Goal: Complete application form: Complete application form

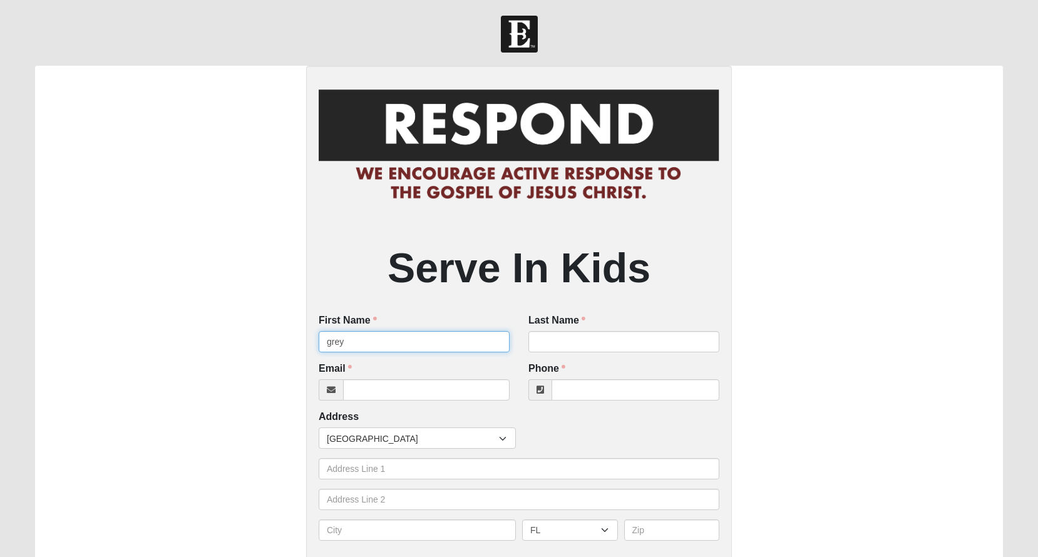
click at [498, 340] on input "grey" at bounding box center [414, 341] width 191 height 21
type input "grey"
type input "rodriguez"
type input "[PHONE_NUMBER]"
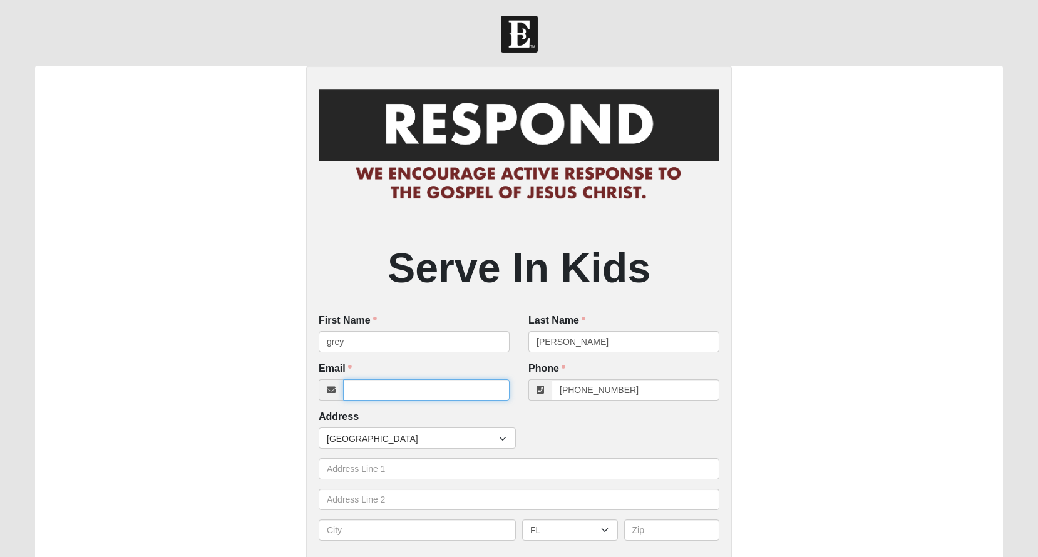
click at [489, 391] on input "Email" at bounding box center [426, 389] width 167 height 21
click at [491, 393] on input "Email" at bounding box center [426, 389] width 167 height 21
click at [495, 389] on input "Email" at bounding box center [426, 389] width 167 height 21
click at [496, 387] on input "Email" at bounding box center [426, 389] width 167 height 21
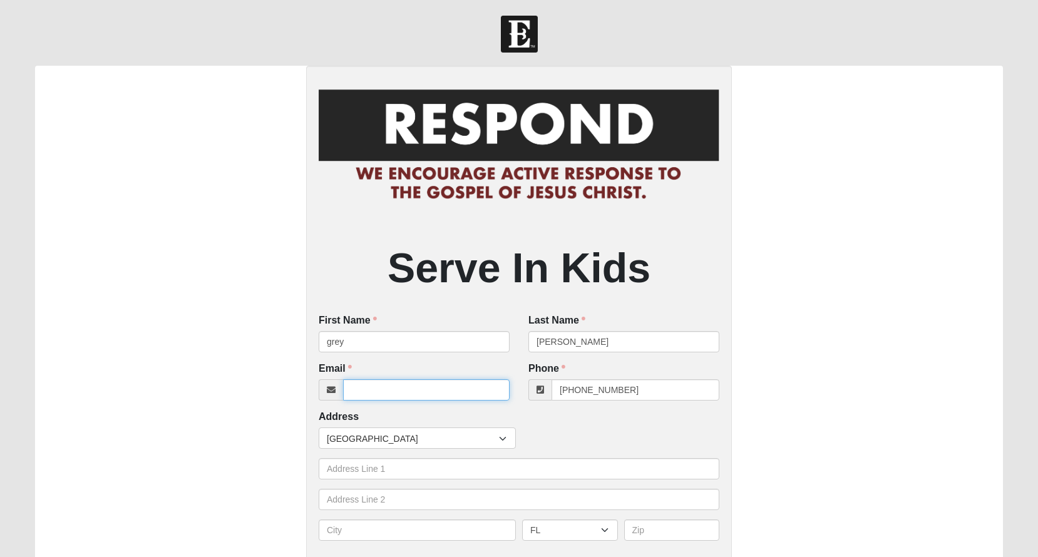
click at [496, 387] on input "Email" at bounding box center [426, 389] width 167 height 21
click at [496, 389] on input "Email" at bounding box center [426, 389] width 167 height 21
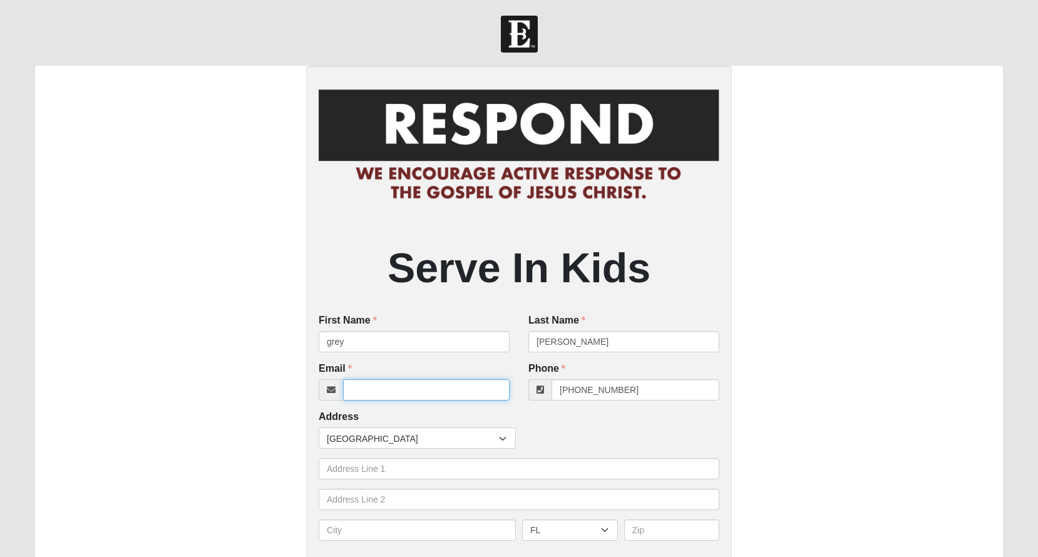
click at [496, 389] on input "Email" at bounding box center [426, 389] width 167 height 21
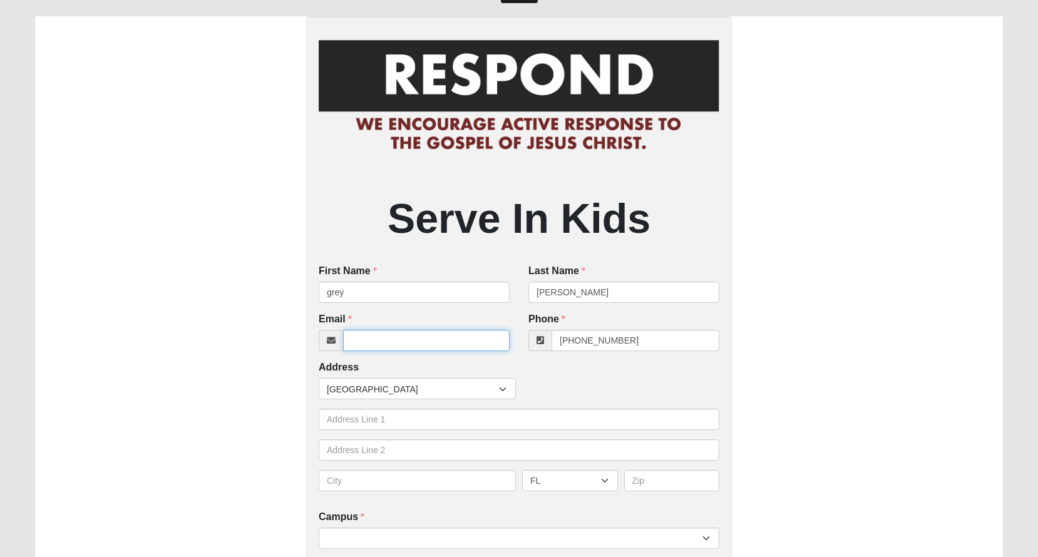
scroll to position [52, 0]
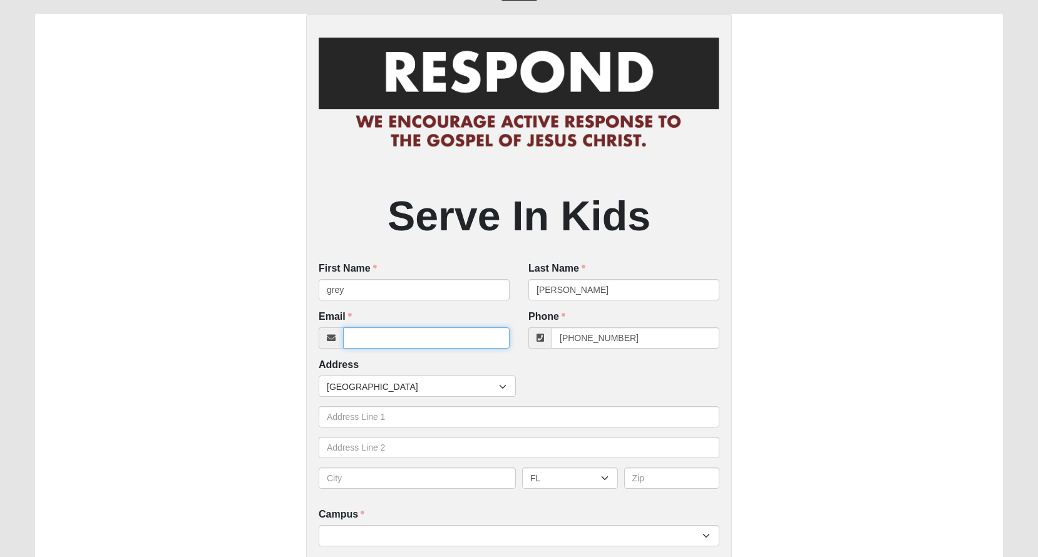
click at [496, 338] on input "Email" at bounding box center [426, 337] width 167 height 21
click at [626, 382] on div "Countries United States ------------------------ Afghanistan Aland Islands Alba…" at bounding box center [518, 386] width 407 height 21
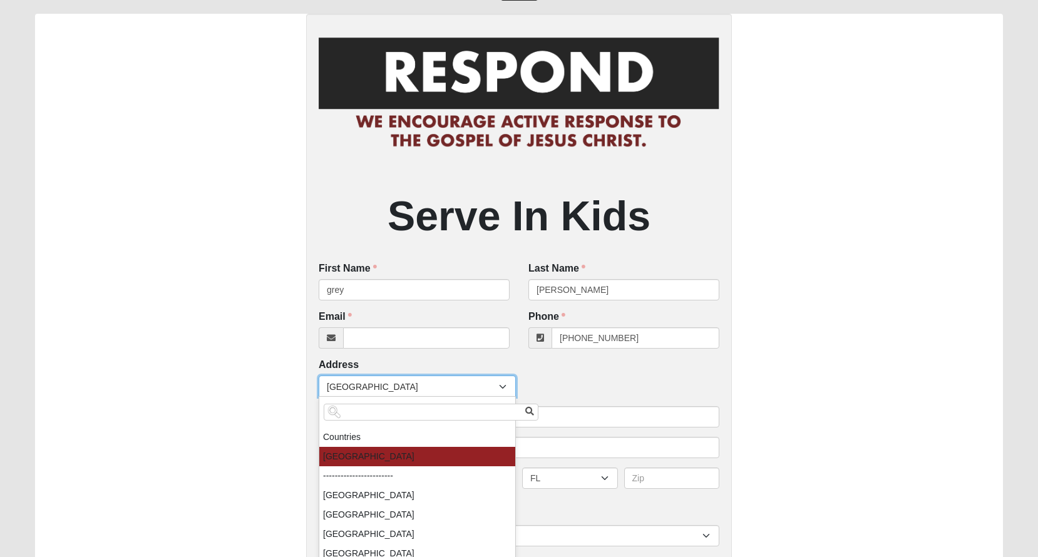
click at [493, 378] on div at bounding box center [504, 386] width 23 height 21
click at [598, 371] on div "Address Countries United States ------------------------ Afghanistan Aland Isla…" at bounding box center [519, 428] width 401 height 140
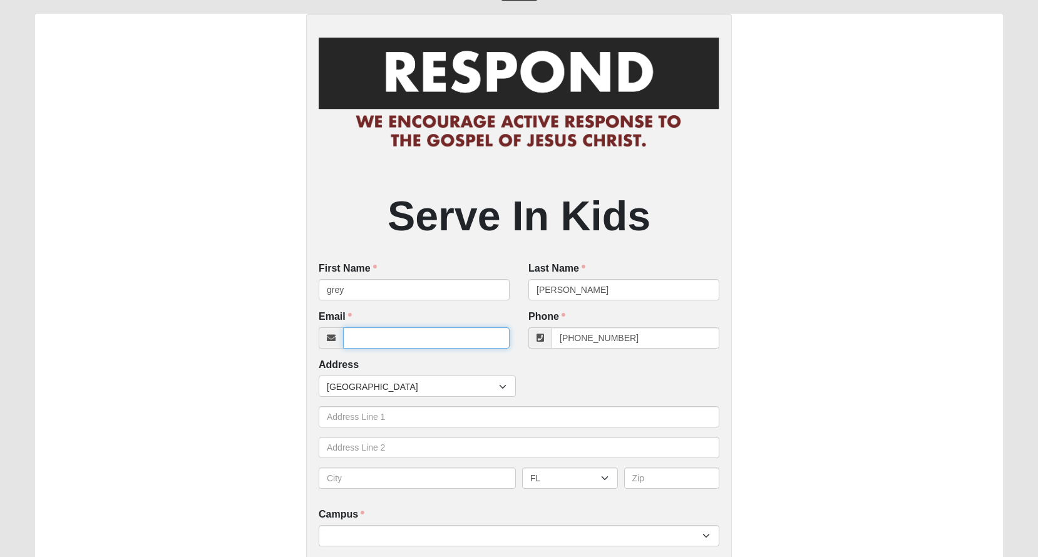
click at [436, 339] on input "Email" at bounding box center [426, 337] width 167 height 21
type input "m"
type input "maryanne@rootrealtyjax"
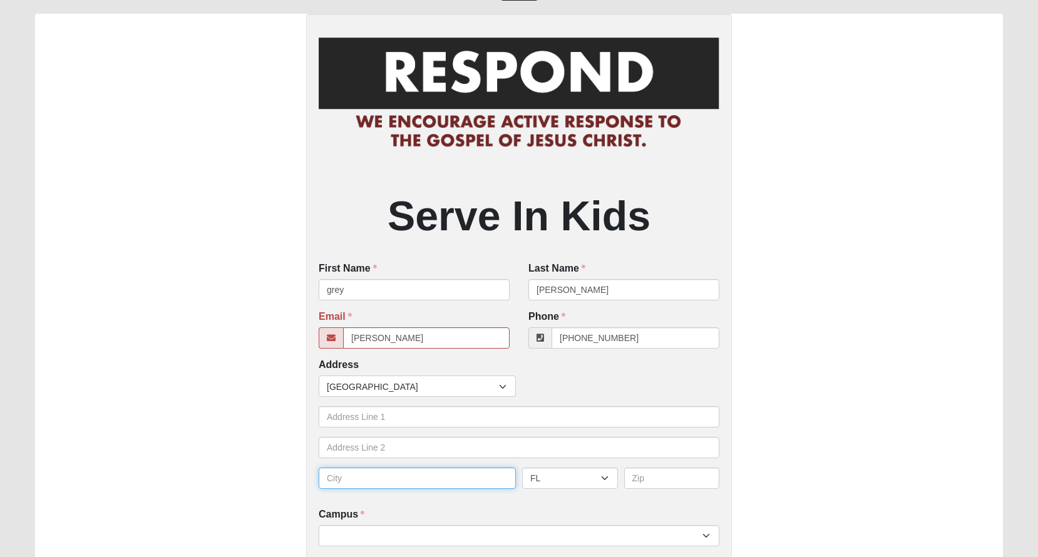
click at [423, 477] on input "text" at bounding box center [417, 478] width 197 height 21
click at [332, 341] on icon at bounding box center [331, 338] width 9 height 9
type input "32207"
click at [478, 468] on input "text" at bounding box center [417, 478] width 197 height 21
click at [493, 475] on input "text" at bounding box center [417, 478] width 197 height 21
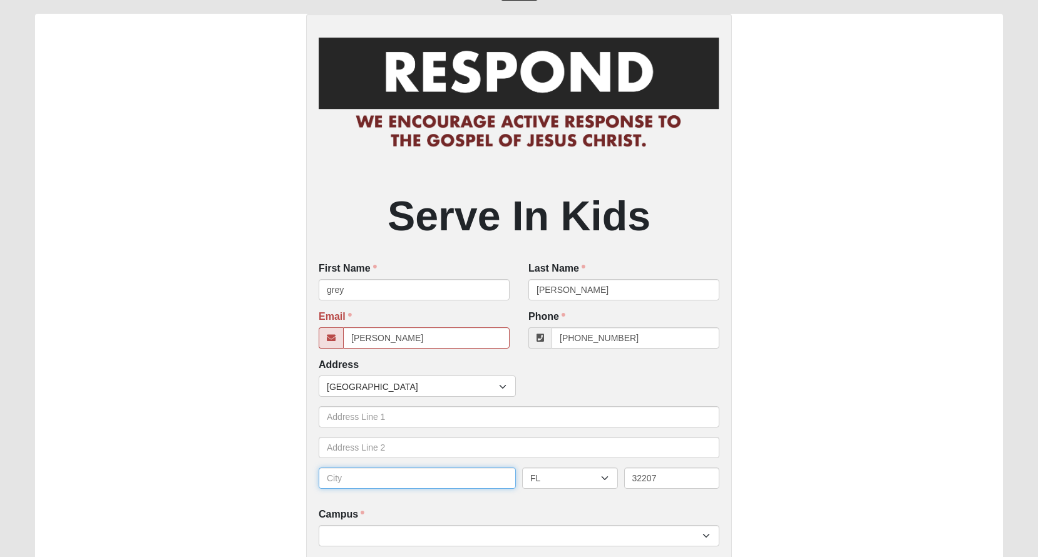
click at [464, 473] on input "text" at bounding box center [417, 478] width 197 height 21
type input "jacksonville"
click at [461, 333] on input "maryanne@rootrealtyjax" at bounding box center [426, 337] width 167 height 21
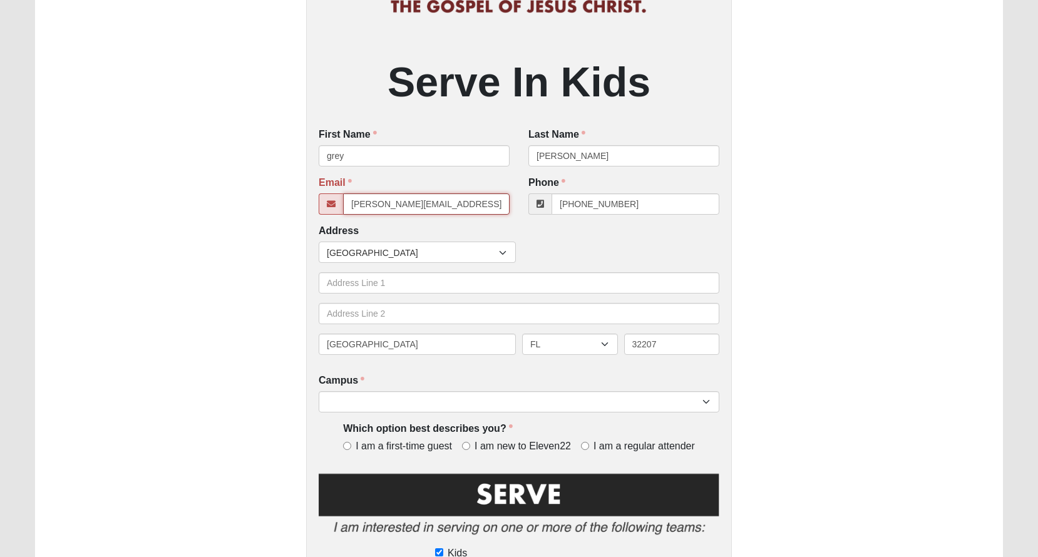
scroll to position [190, 0]
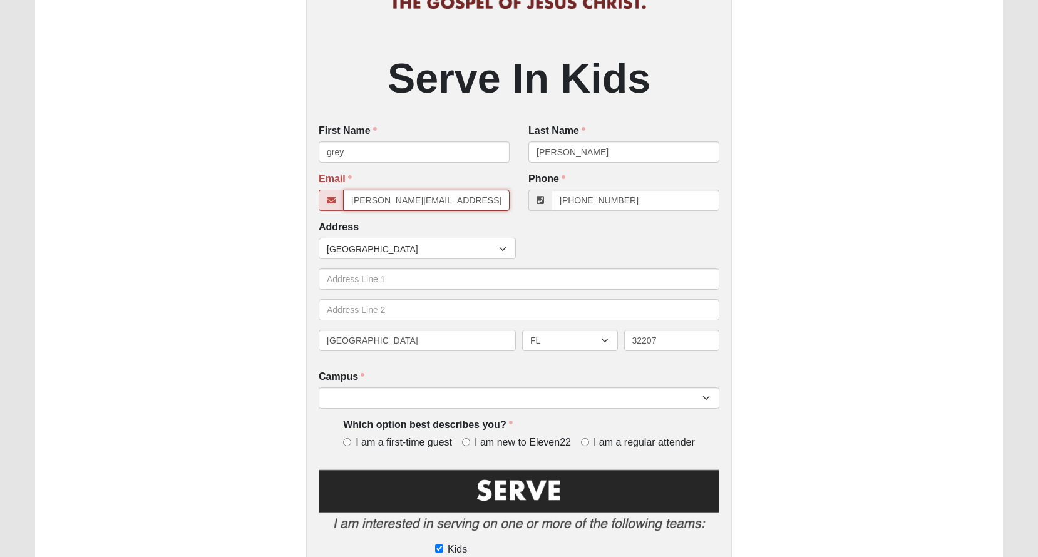
type input "maryanne@rootrealtyjax.com"
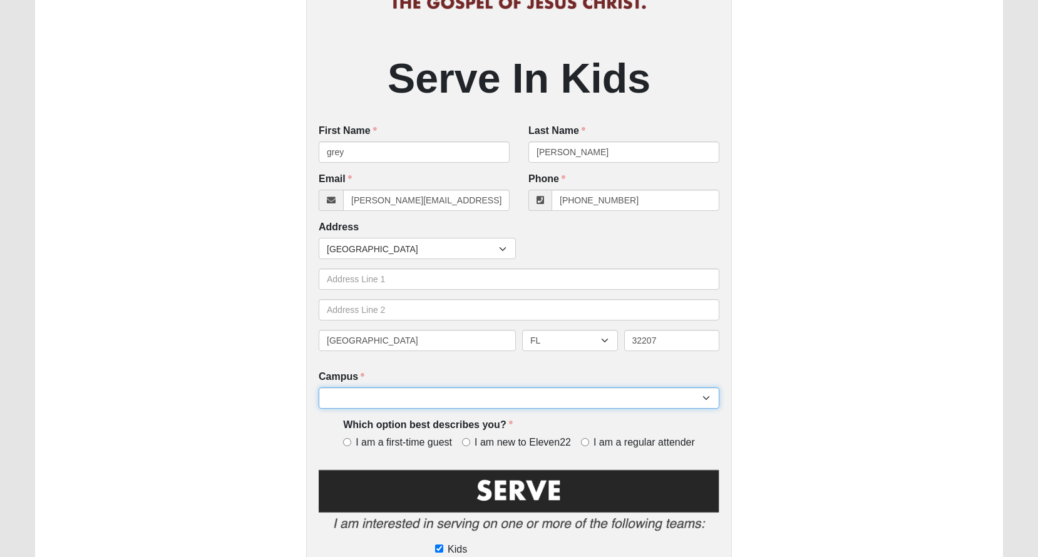
select select "5"
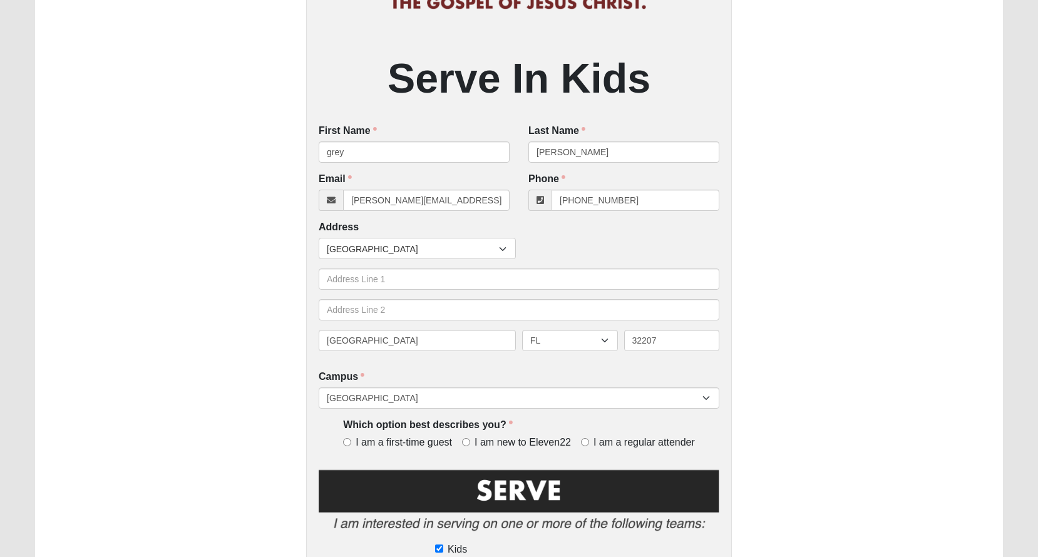
drag, startPoint x: 440, startPoint y: 391, endPoint x: 583, endPoint y: 438, distance: 150.2
click at [583, 438] on input "I am a regular attender" at bounding box center [585, 442] width 8 height 8
radio input "true"
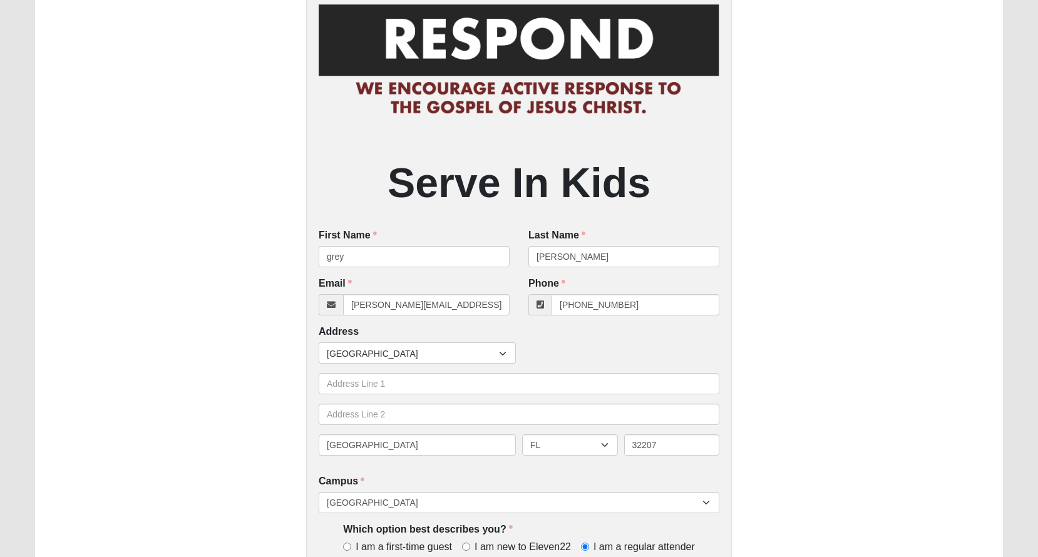
scroll to position [86, 0]
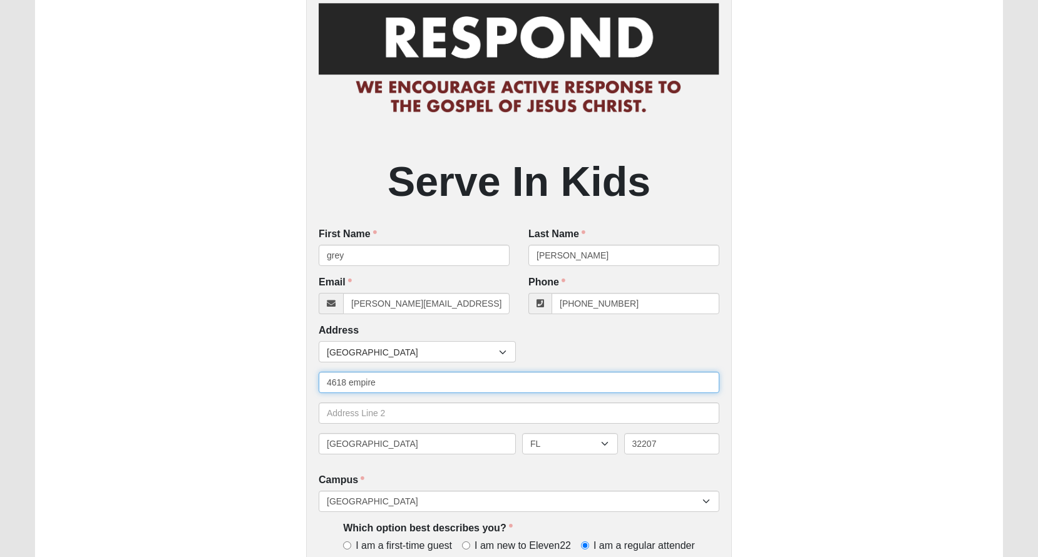
type input "4618 Empire Ave"
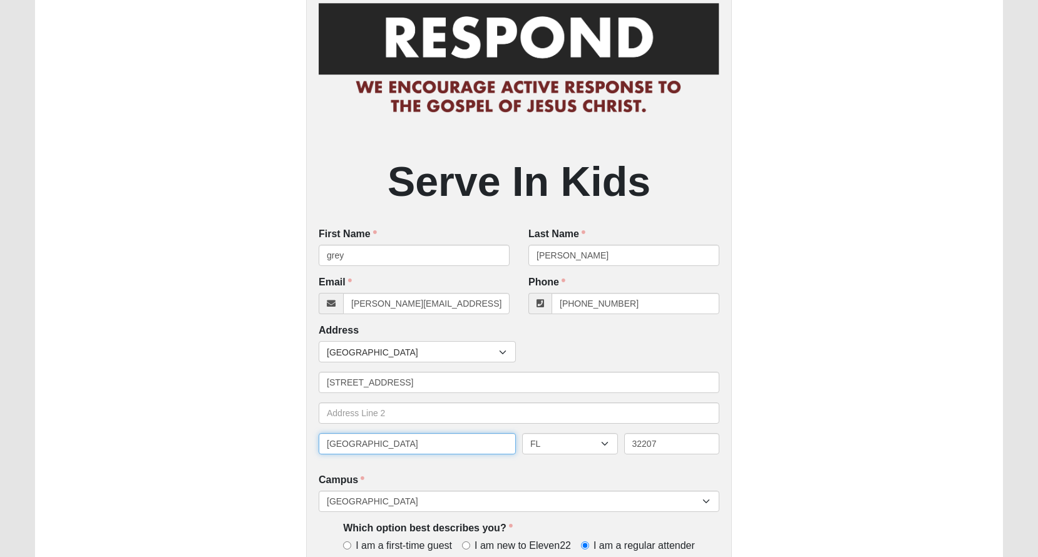
type input "Jacksonville"
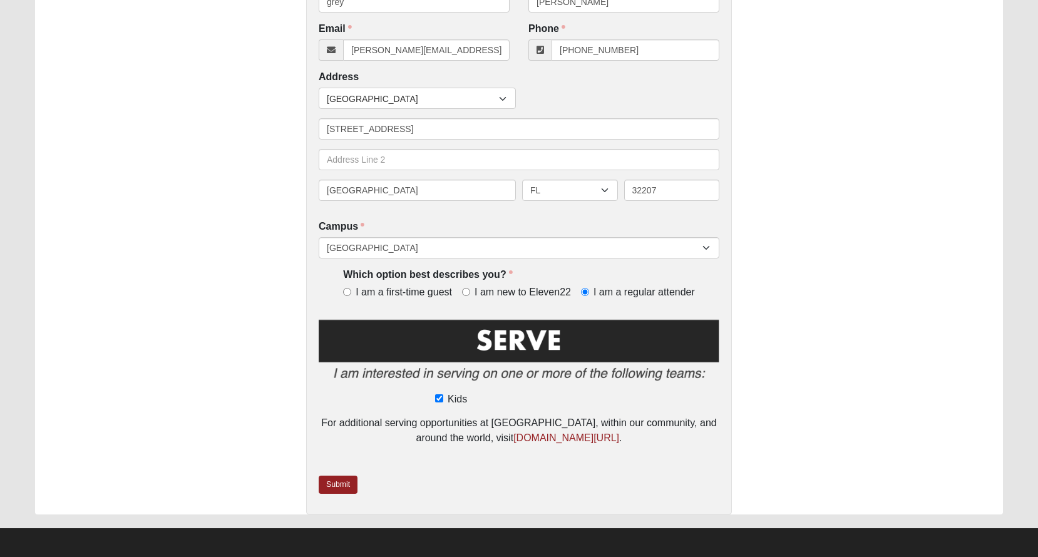
scroll to position [339, 0]
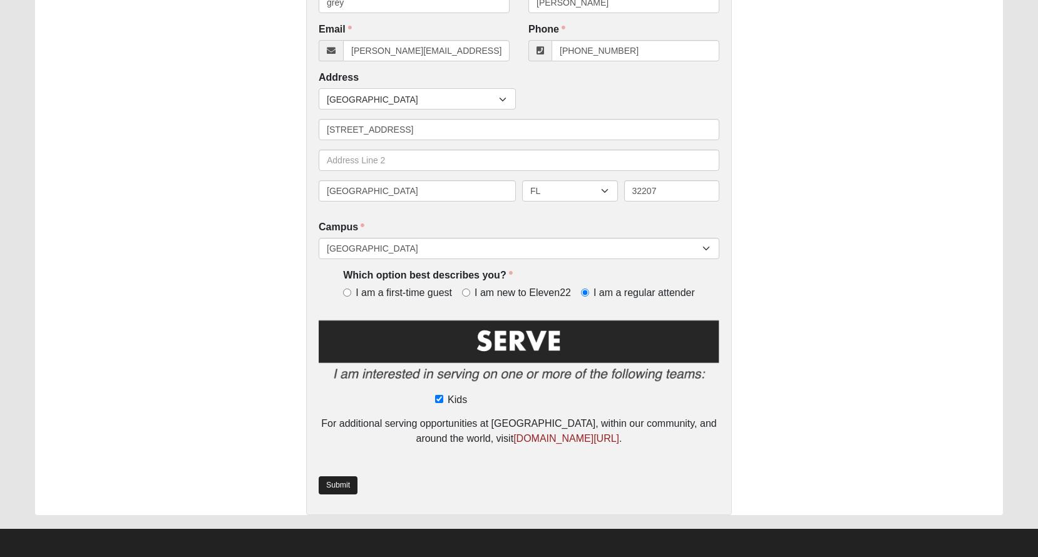
click at [327, 480] on link "Submit" at bounding box center [338, 485] width 39 height 18
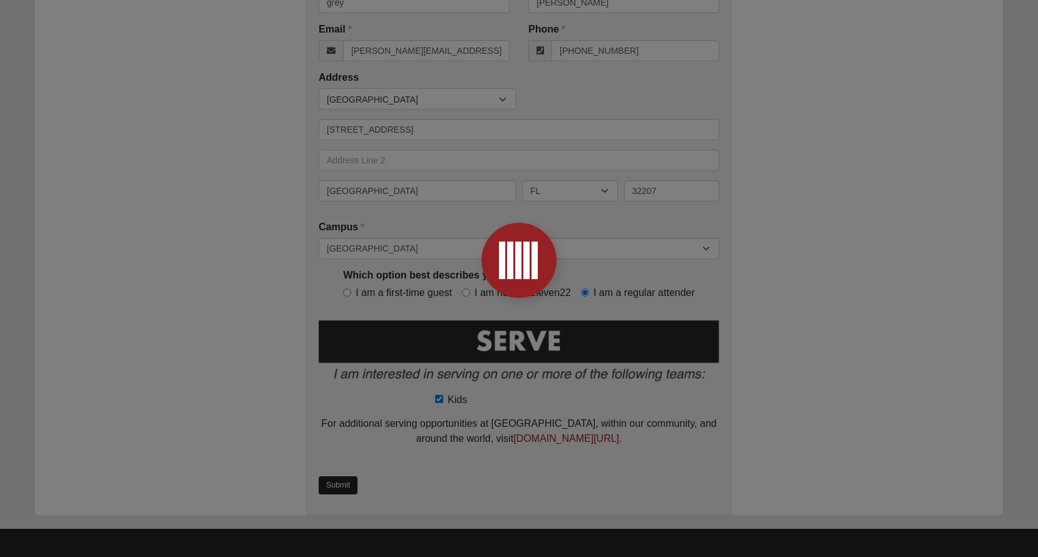
scroll to position [0, 0]
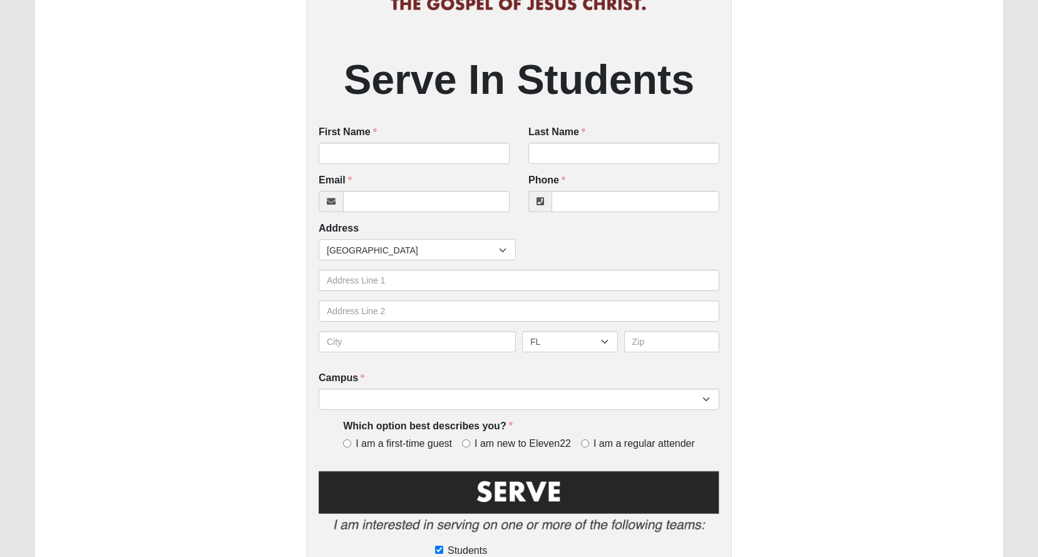
scroll to position [189, 0]
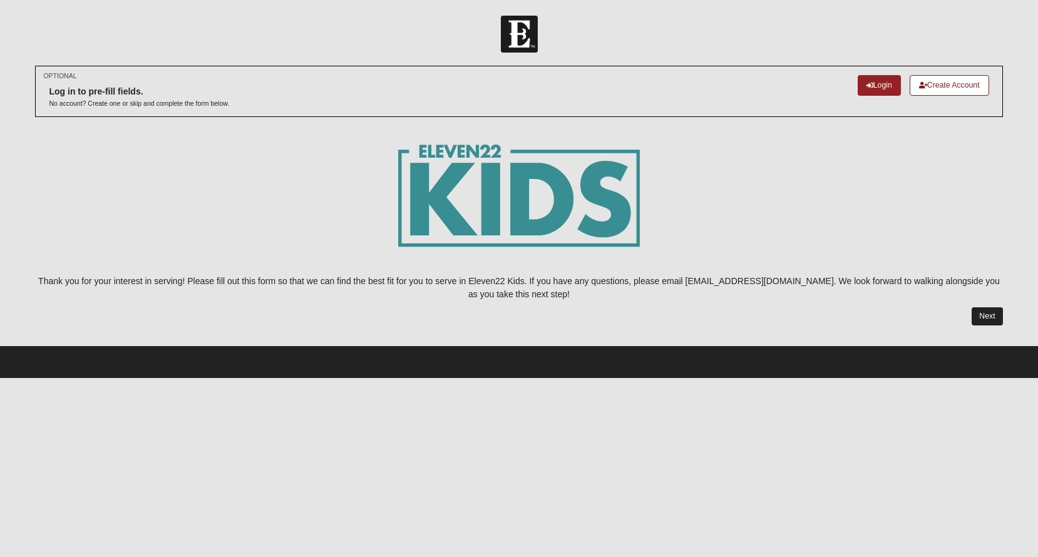
click at [980, 314] on link "Next" at bounding box center [986, 316] width 31 height 18
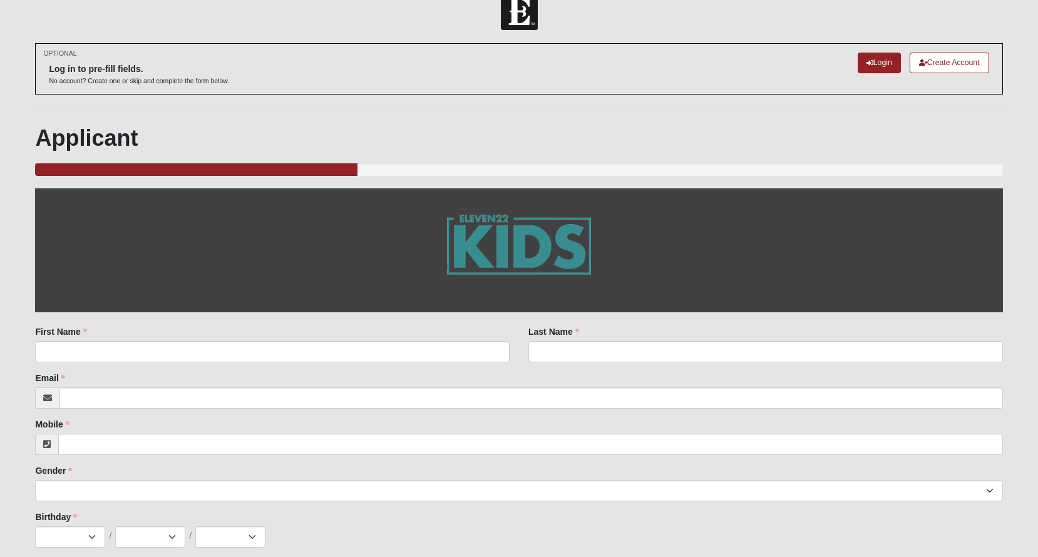
scroll to position [28, 0]
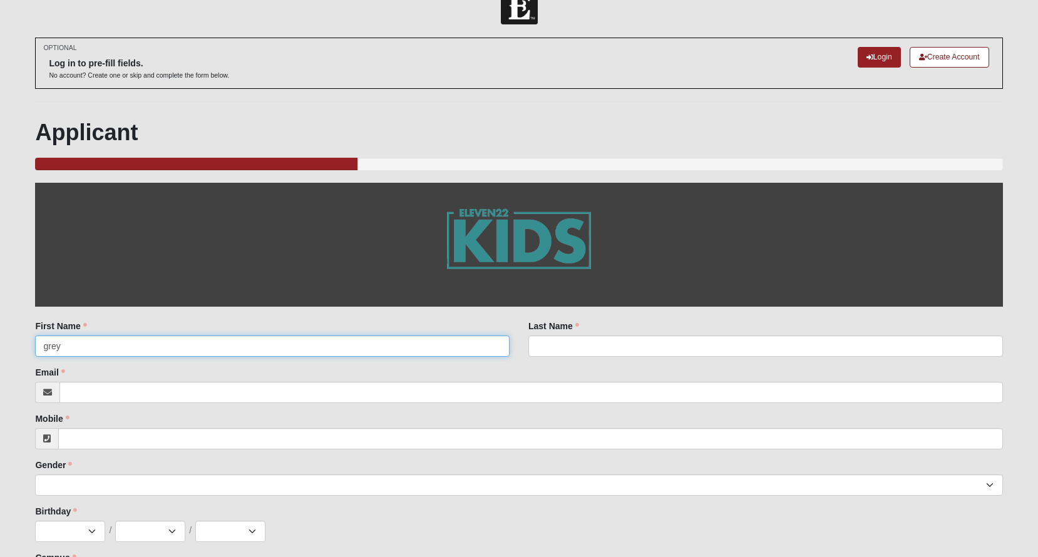
type input "grey"
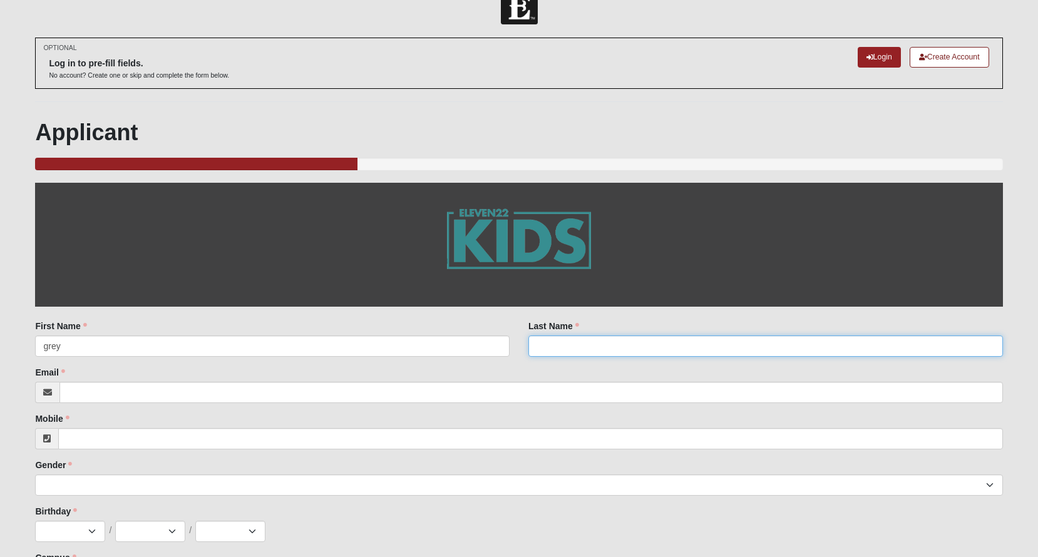
click at [655, 350] on input "Last Name" at bounding box center [765, 346] width 474 height 21
type input "rodriguez"
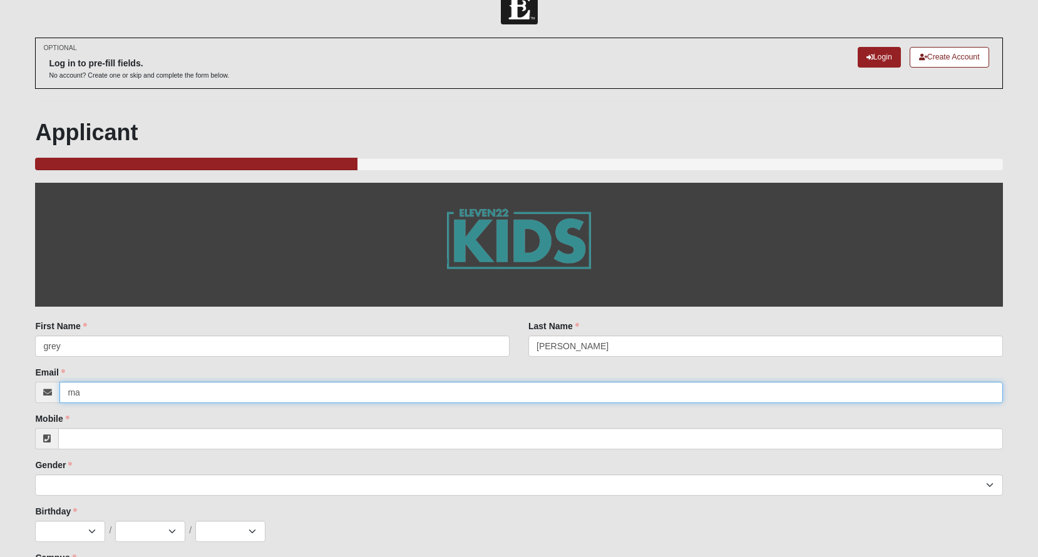
type input "m"
type input "h"
type input "maryanne@rootrealtyjax.com"
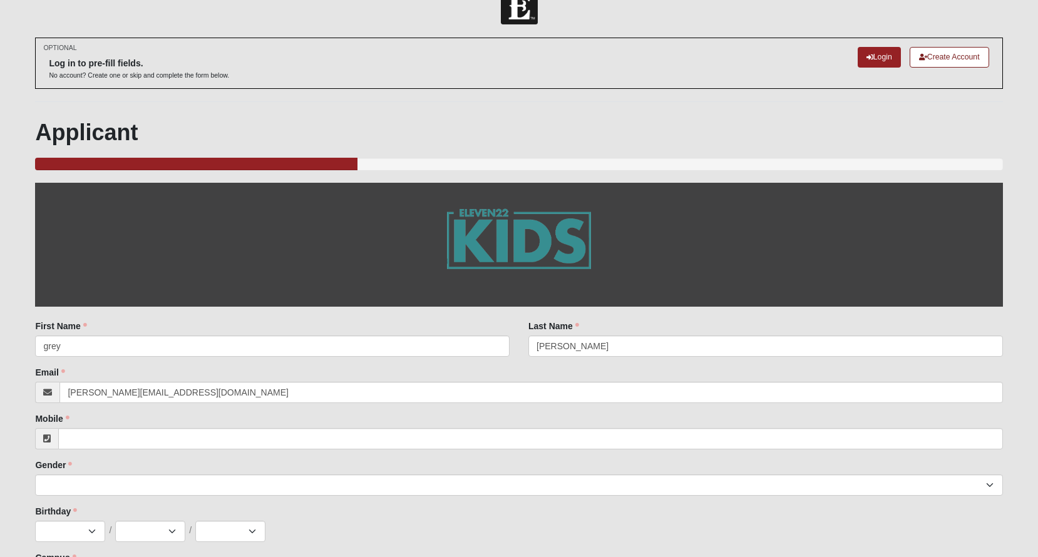
click at [325, 419] on div "Mobile Mobile is required." at bounding box center [518, 431] width 967 height 37
click at [315, 431] on input "Mobile" at bounding box center [530, 438] width 944 height 21
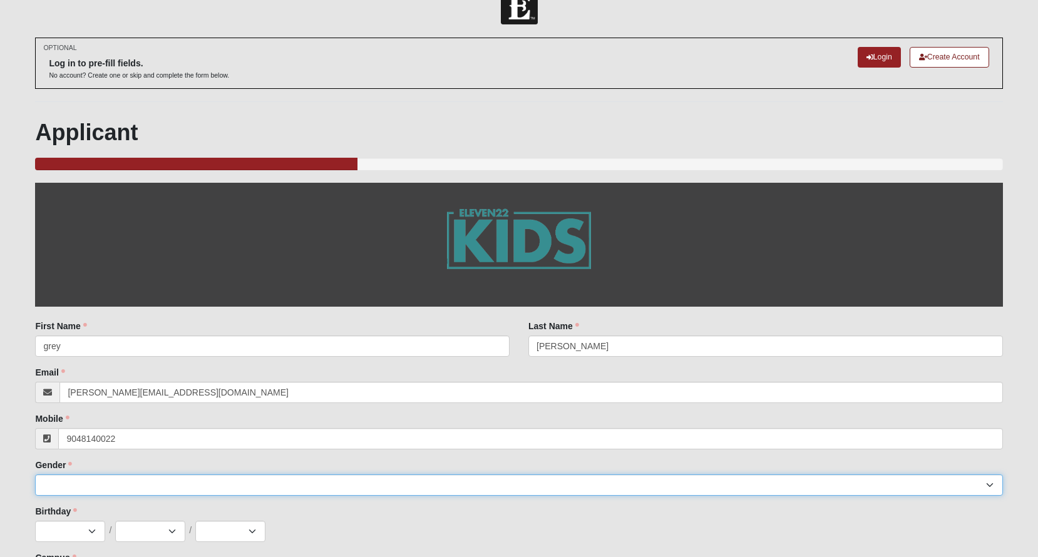
type input "(904) 814-0022"
select select "1"
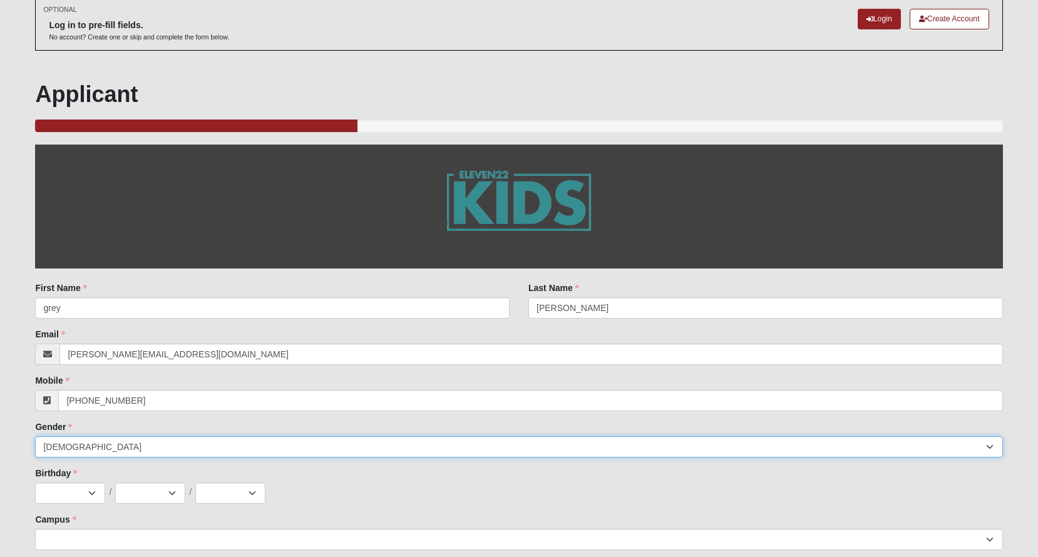
scroll to position [67, 0]
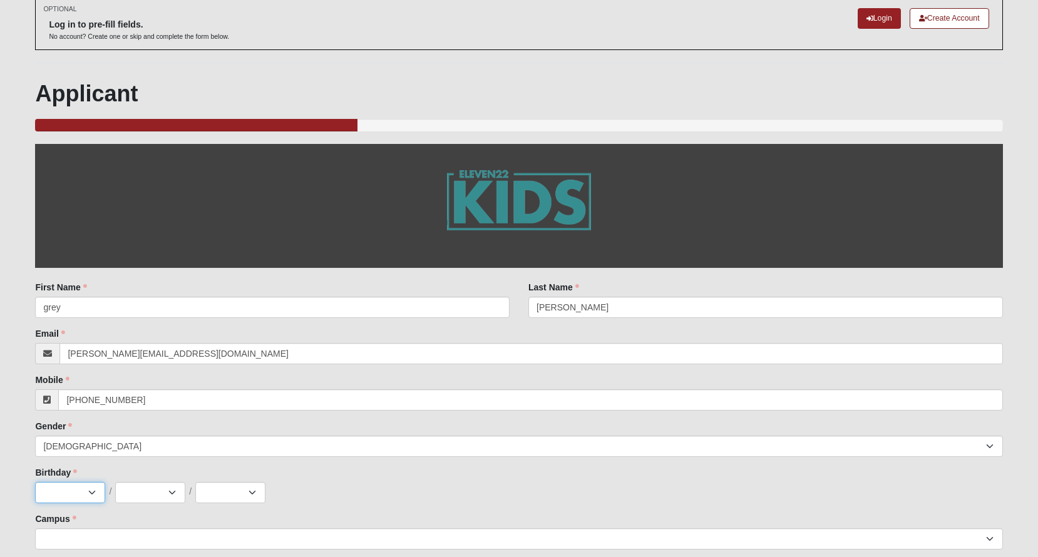
select select "10"
select select "11"
select select "2013"
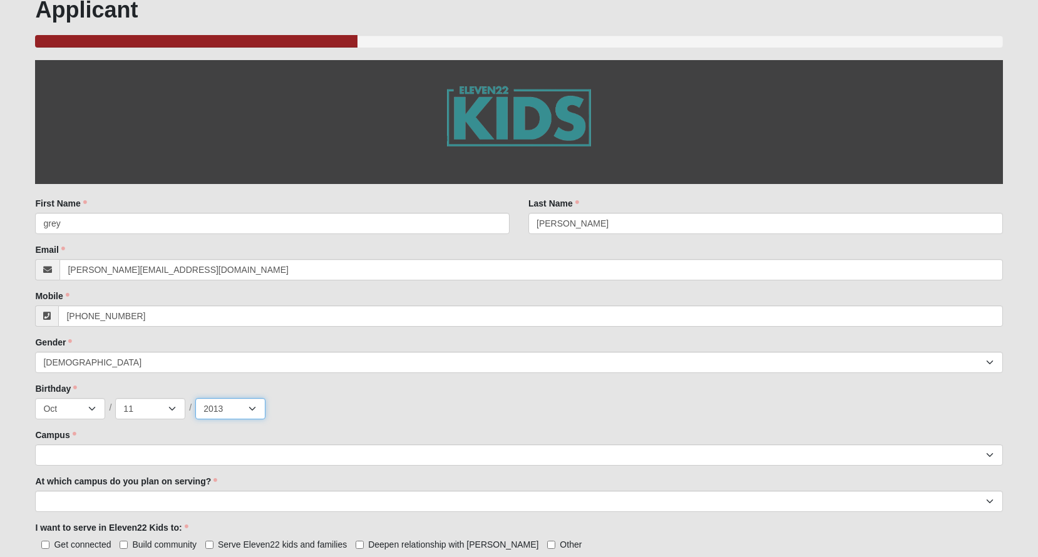
scroll to position [157, 0]
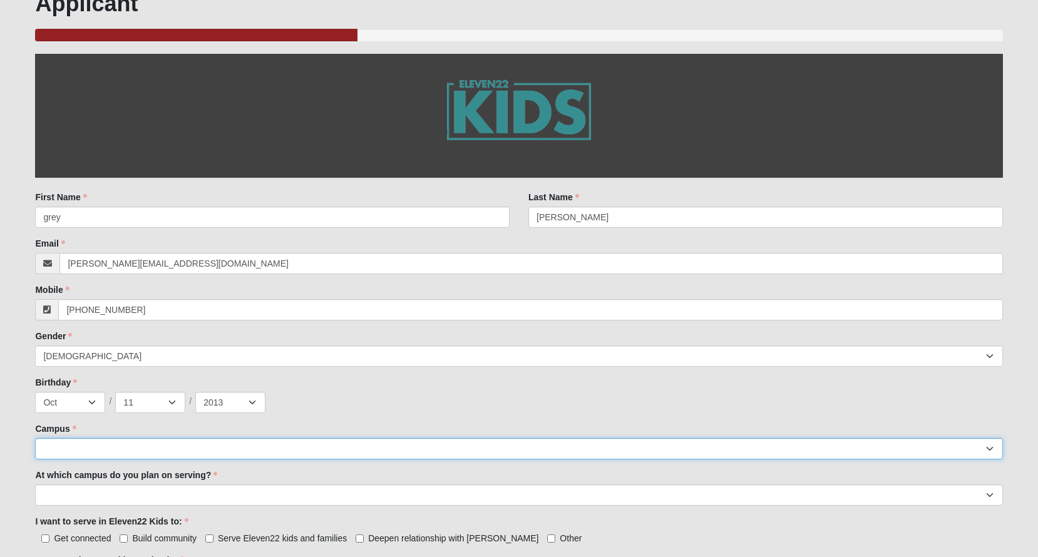
select select "5"
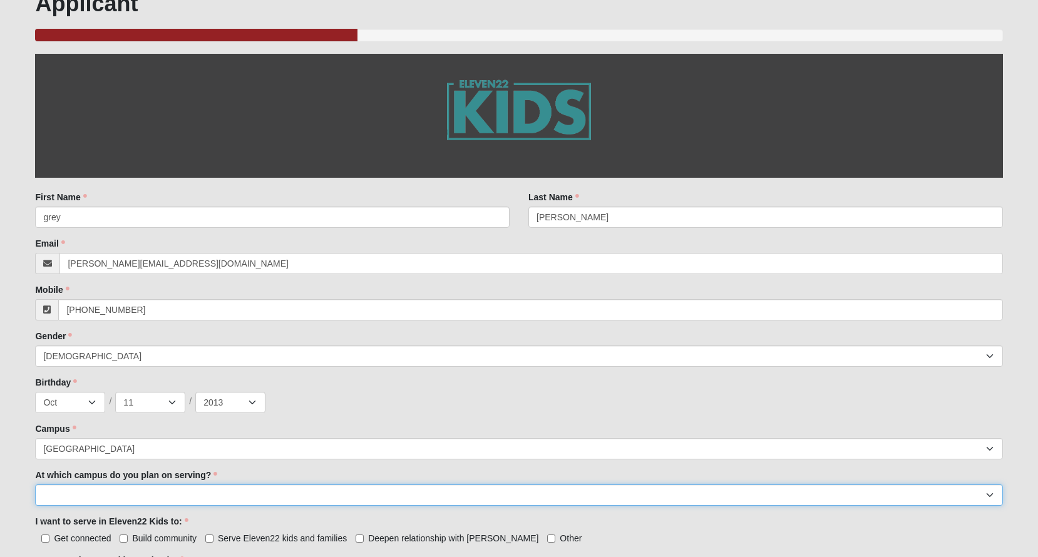
select select "[GEOGRAPHIC_DATA]"
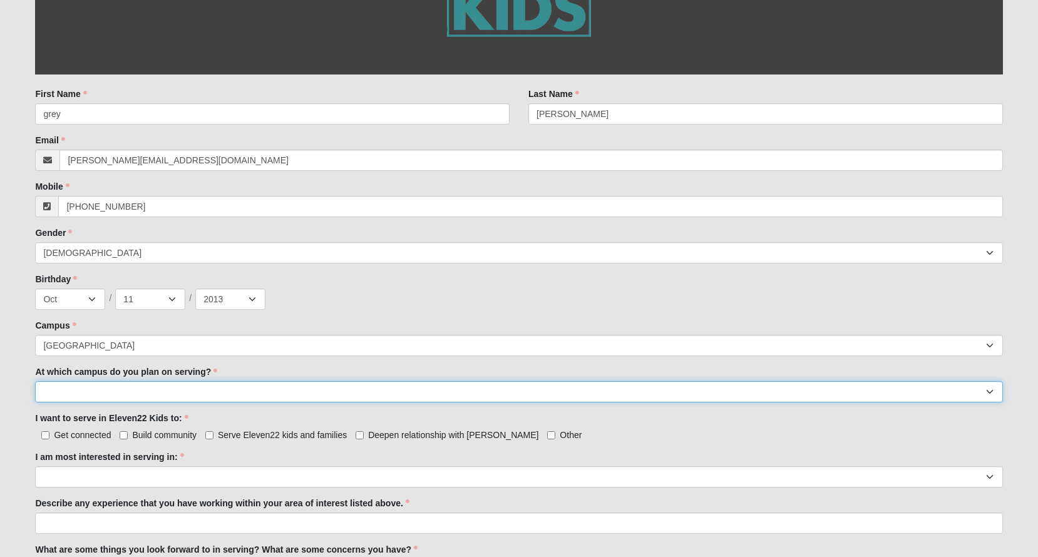
scroll to position [260, 0]
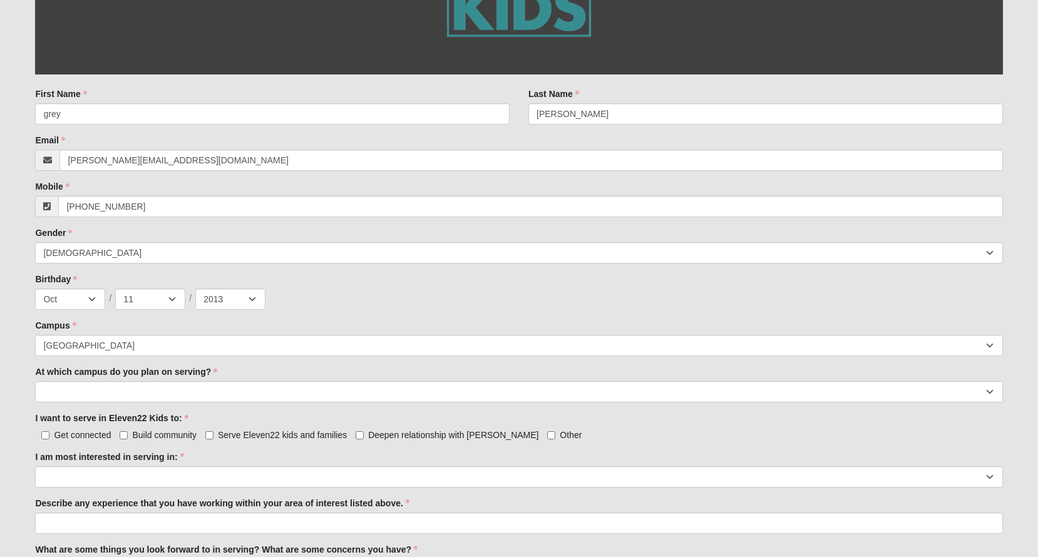
click at [209, 431] on input "Serve Eleven22 kids and families" at bounding box center [209, 435] width 8 height 8
checkbox input "true"
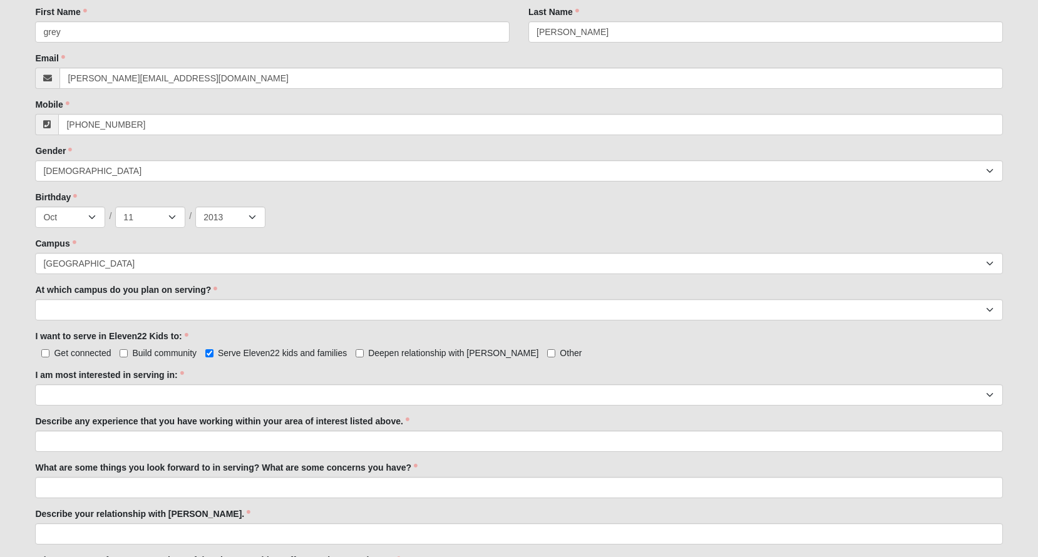
scroll to position [341, 0]
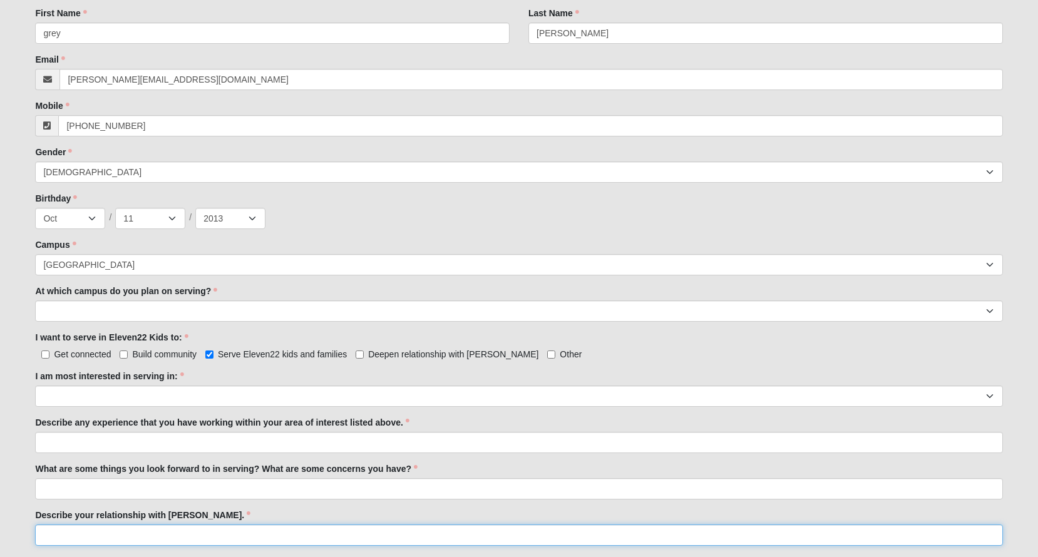
click at [184, 533] on input "Describe your relationship with Jesus." at bounding box center [518, 535] width 967 height 21
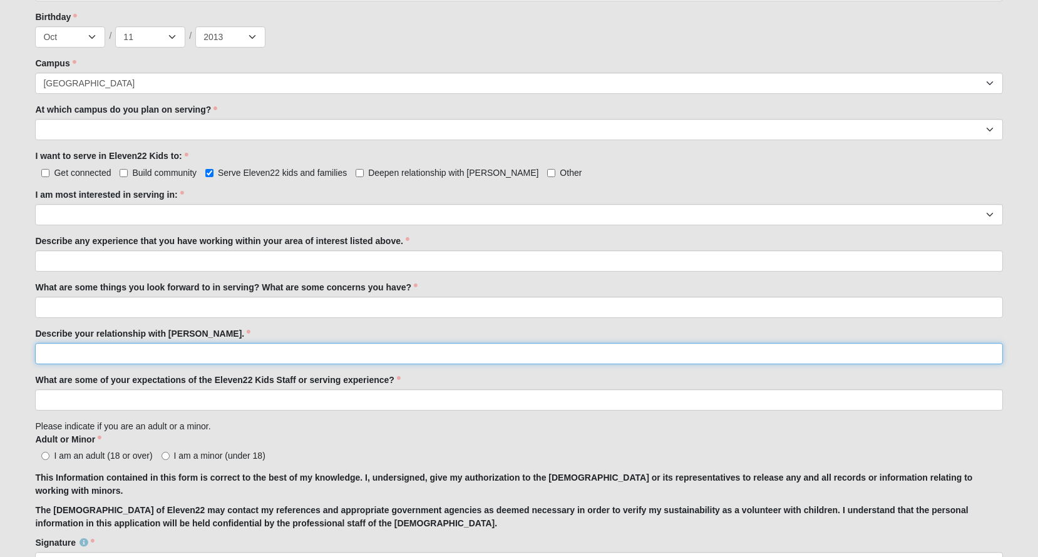
scroll to position [551, 0]
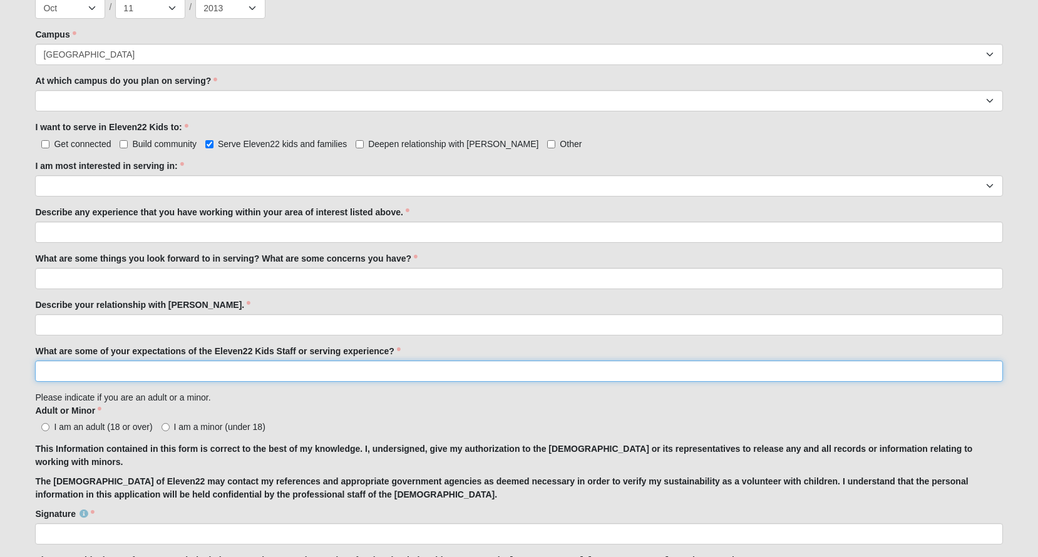
click at [168, 361] on input "What are some of your expectations of the Eleven22 Kids Staff or serving experi…" at bounding box center [518, 371] width 967 height 21
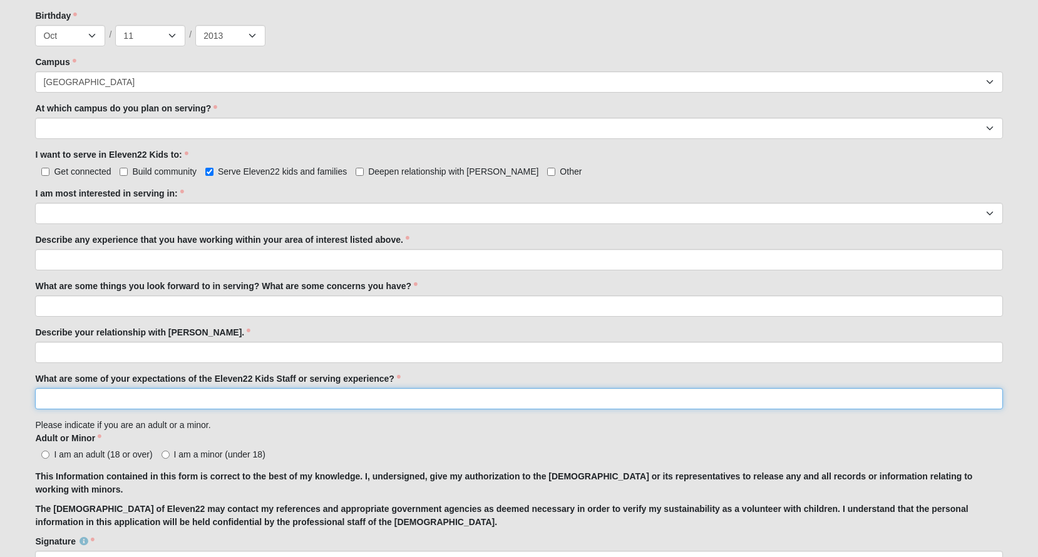
scroll to position [517, 0]
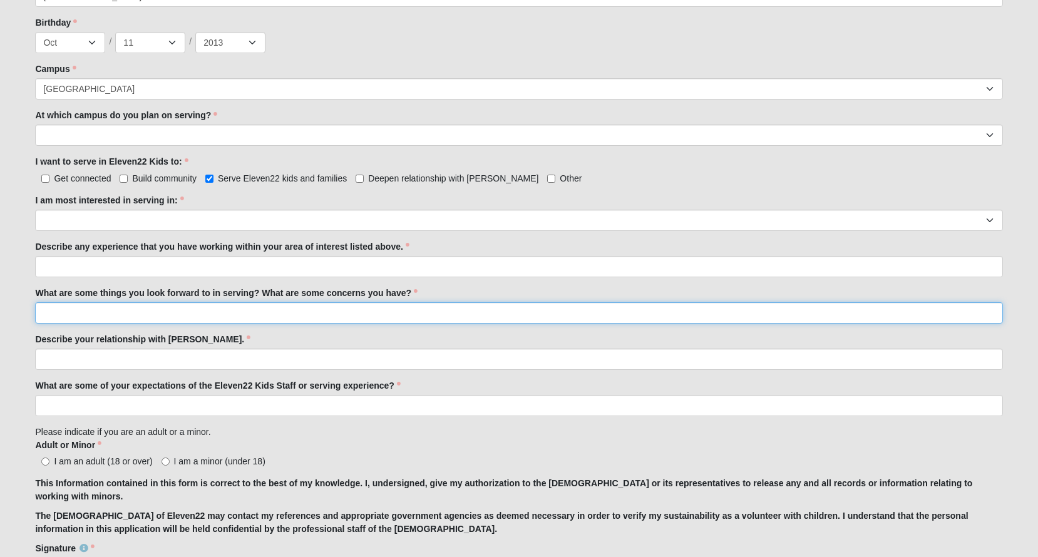
click at [223, 312] on input "What are some things you look forward to in serving? What are some concerns you…" at bounding box center [518, 312] width 967 height 21
type input "playing with kids and helping them deepen their relationship with Jesus"
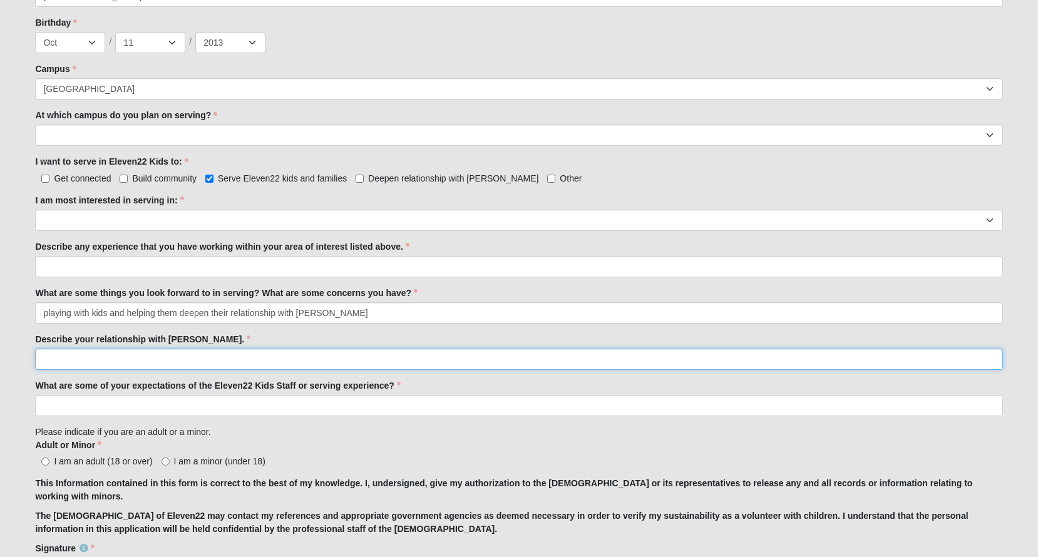
click at [188, 357] on input "Describe your relationship with Jesus." at bounding box center [518, 359] width 967 height 21
type input "s"
type input "my relationship with Jesus is strong and"
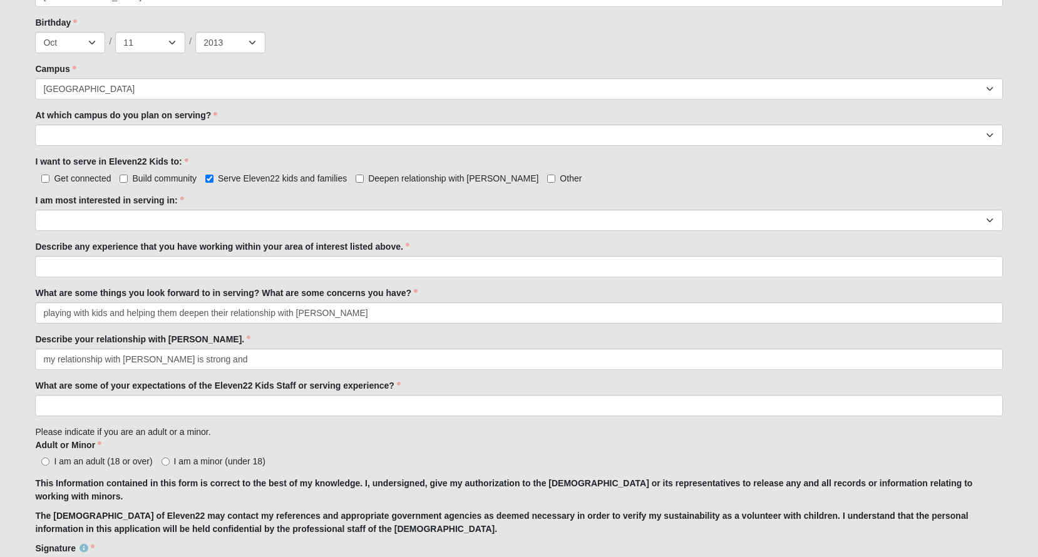
click at [165, 458] on input "I am a minor (under 18)" at bounding box center [165, 462] width 8 height 8
radio input "true"
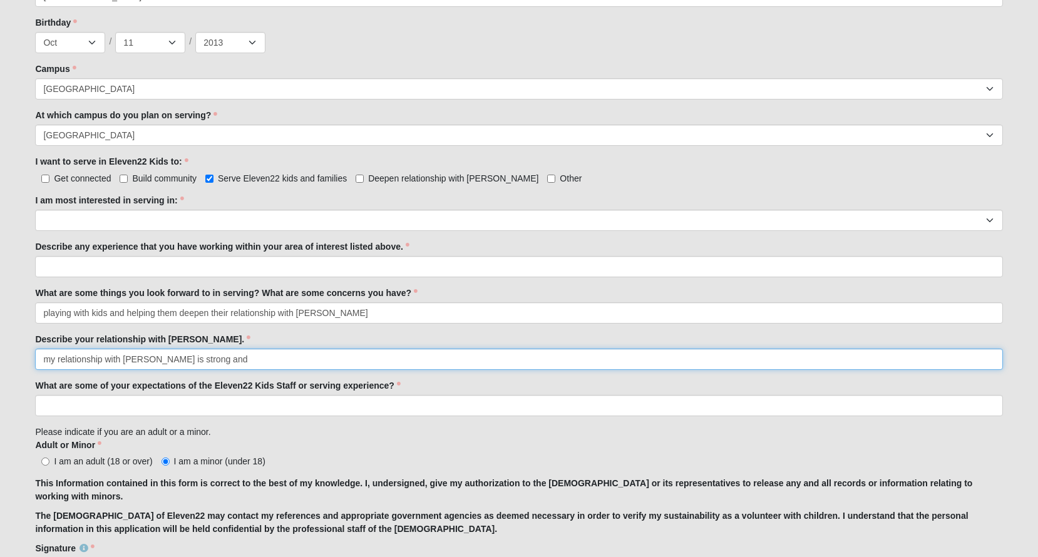
click at [239, 362] on input "my relationship with Jesus is strong and" at bounding box center [518, 359] width 967 height 21
type input "my relationship with Jesus is strong. I love him very much"
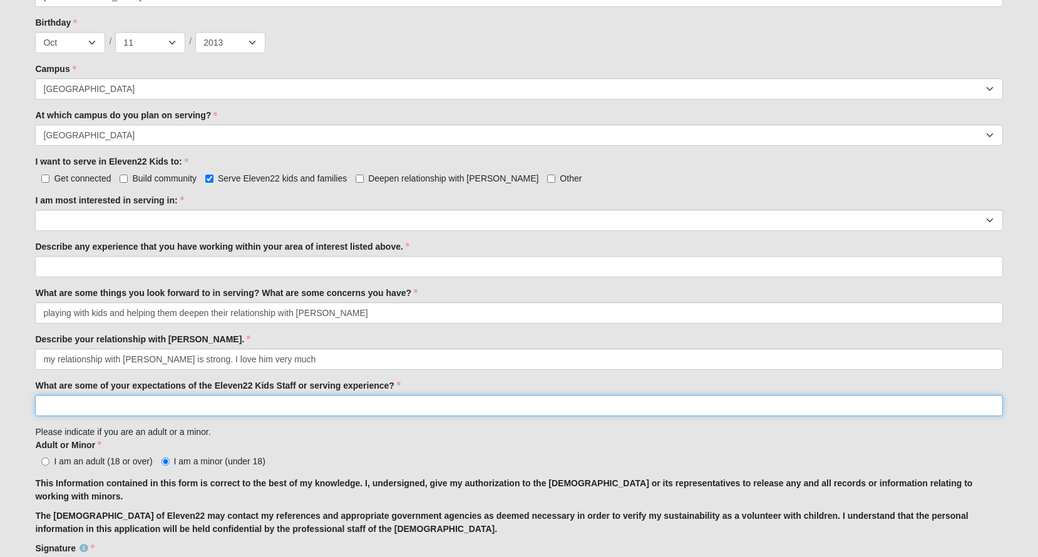
click at [241, 401] on input "What are some of your expectations of the Eleven22 Kids Staff or serving experi…" at bounding box center [518, 405] width 967 height 21
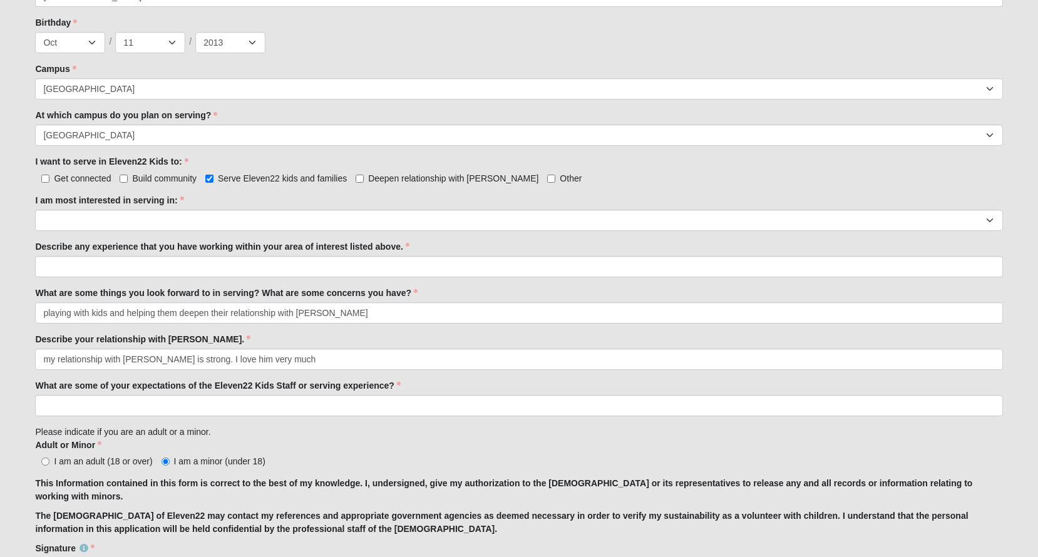
click at [227, 382] on label "What are some of your expectations of the Eleven22 Kids Staff or serving experi…" at bounding box center [217, 385] width 365 height 13
click at [227, 395] on input "What are some of your expectations of the Eleven22 Kids Staff or serving experi…" at bounding box center [518, 405] width 967 height 21
drag, startPoint x: 213, startPoint y: 379, endPoint x: 313, endPoint y: 426, distance: 110.6
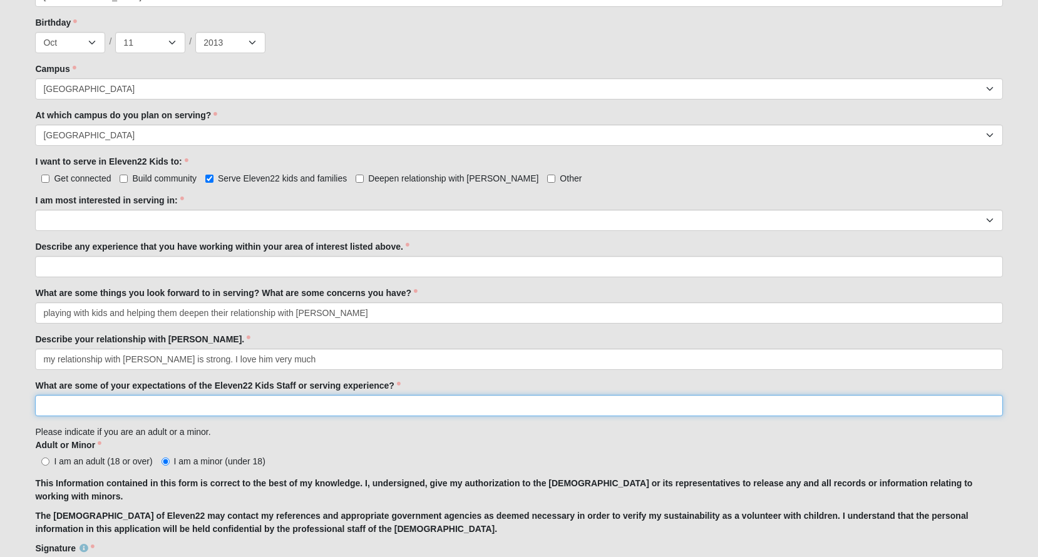
click at [320, 402] on input "What are some of your expectations of the Eleven22 Kids Staff or serving experi…" at bounding box center [518, 405] width 967 height 21
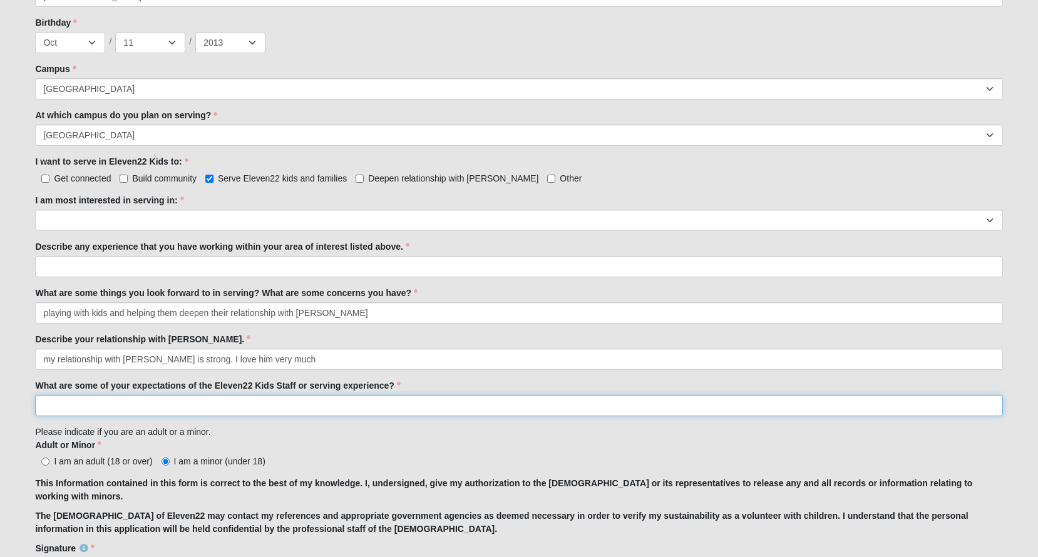
click at [345, 399] on input "What are some of your expectations of the Eleven22 Kids Staff or serving experi…" at bounding box center [518, 405] width 967 height 21
type input "I would get to help teach the gospel and set a good example/be a good leader"
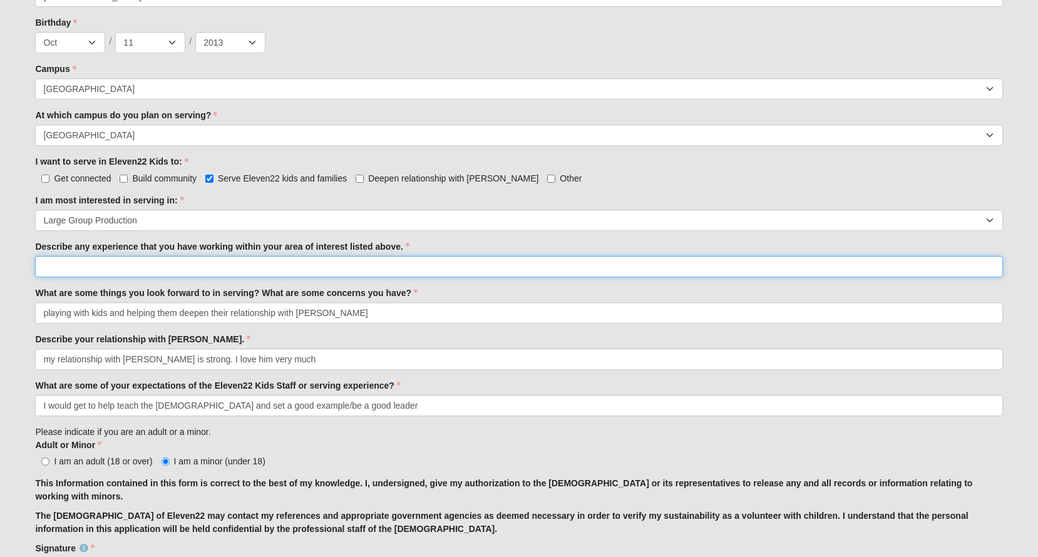
click at [393, 274] on input "Describe any experience that you have working within your area of interest list…" at bounding box center [518, 266] width 967 height 21
click at [306, 262] on input "Describe any experience that you have working within your area of interest list…" at bounding box center [518, 266] width 967 height 21
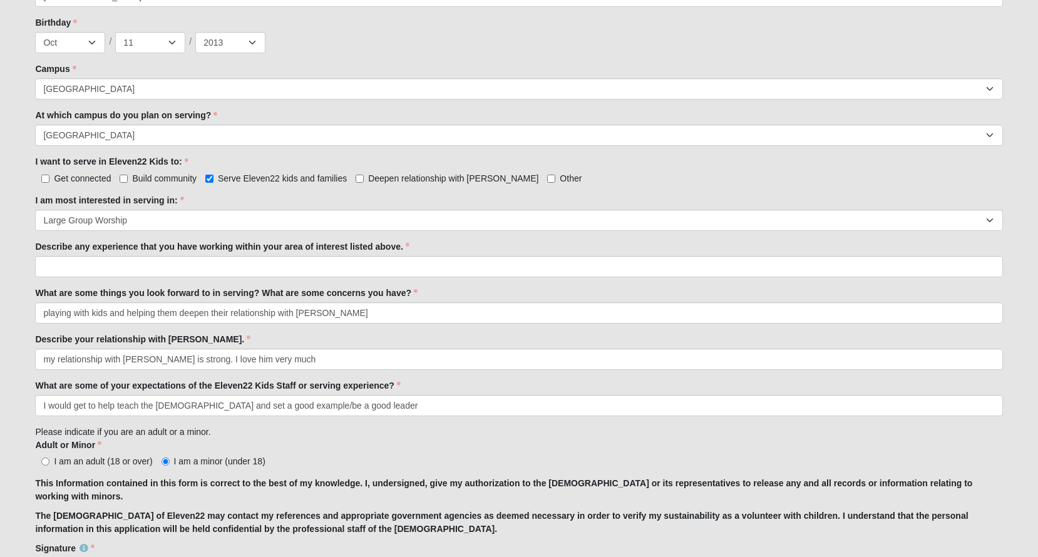
click at [373, 207] on div "I am most interested in serving in: Registration Tour Guide Preschool Disciple …" at bounding box center [518, 212] width 967 height 37
click at [328, 208] on div "I am most interested in serving in: Registration Tour Guide Preschool Disciple …" at bounding box center [518, 212] width 967 height 37
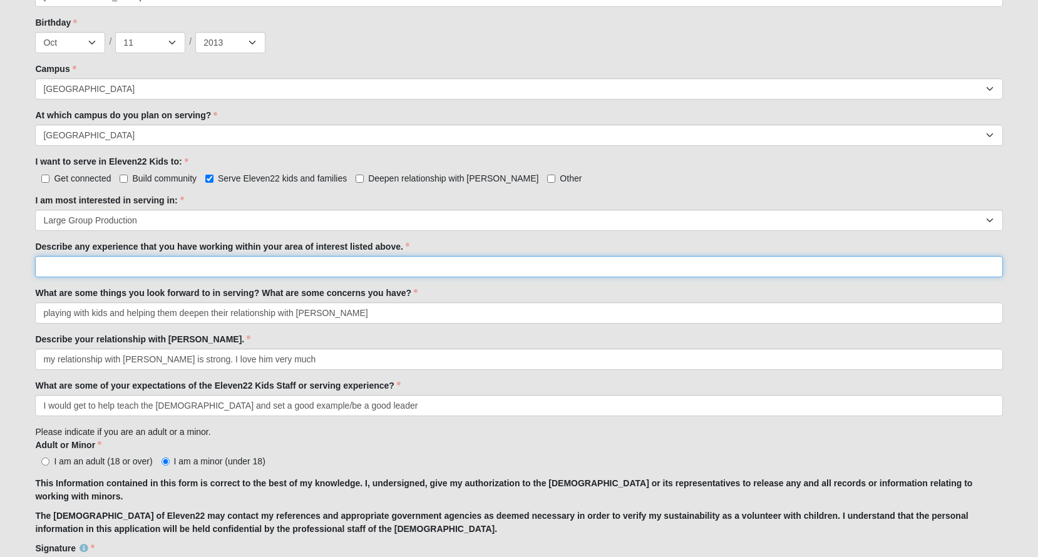
click at [236, 264] on input "Describe any experience that you have working within your area of interest list…" at bounding box center [518, 266] width 967 height 21
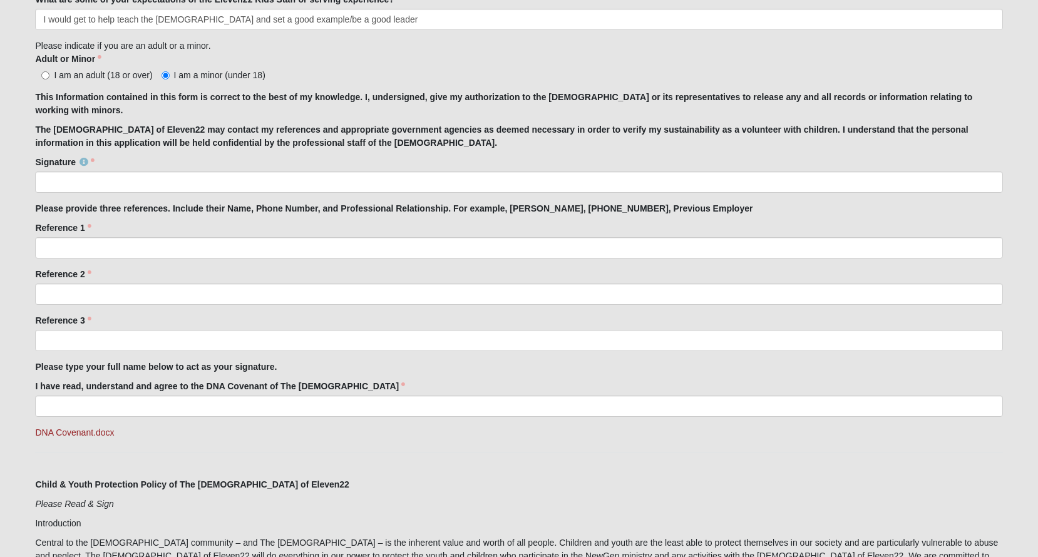
scroll to position [905, 0]
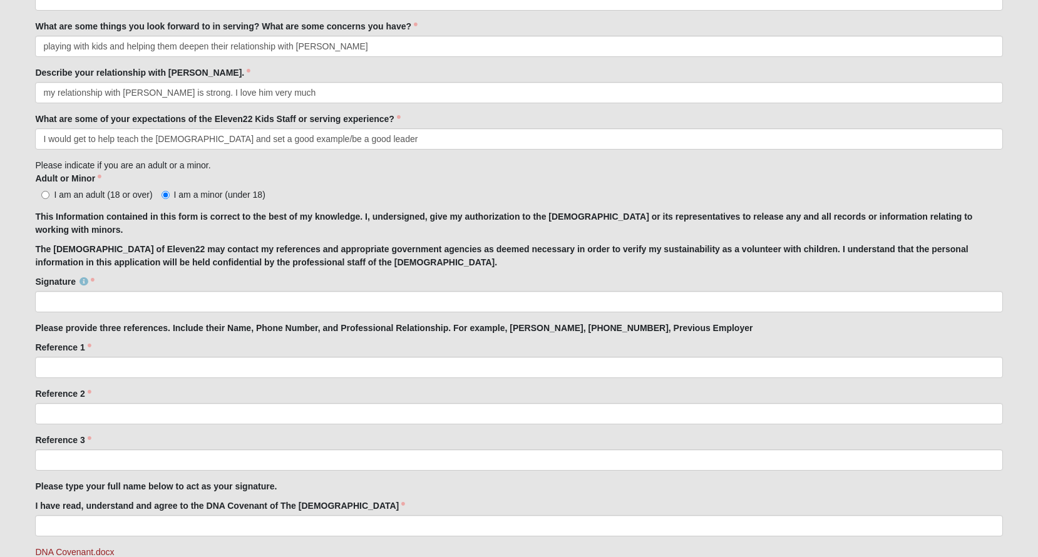
scroll to position [963, 0]
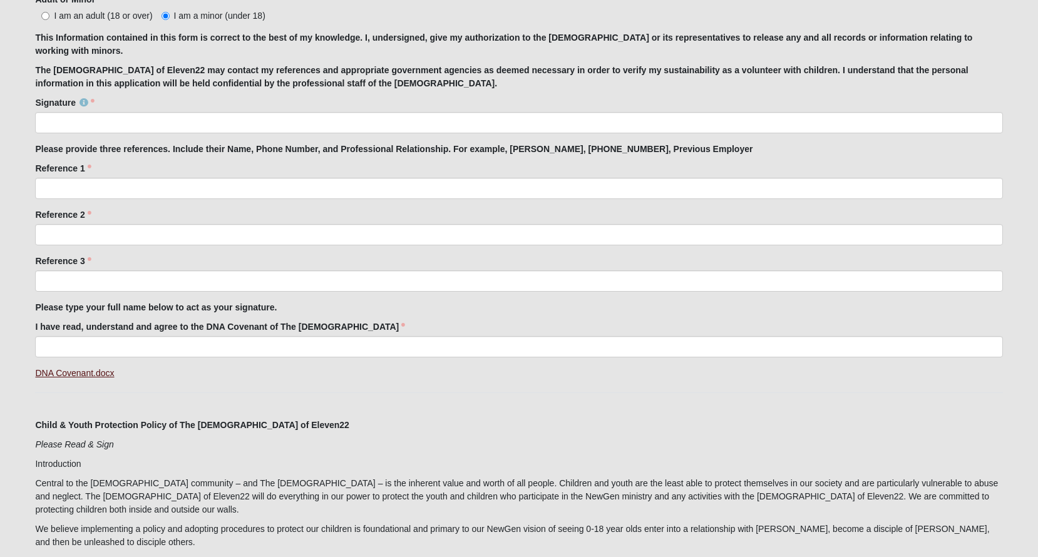
click at [91, 368] on link "DNA Covenant.docx" at bounding box center [74, 373] width 79 height 10
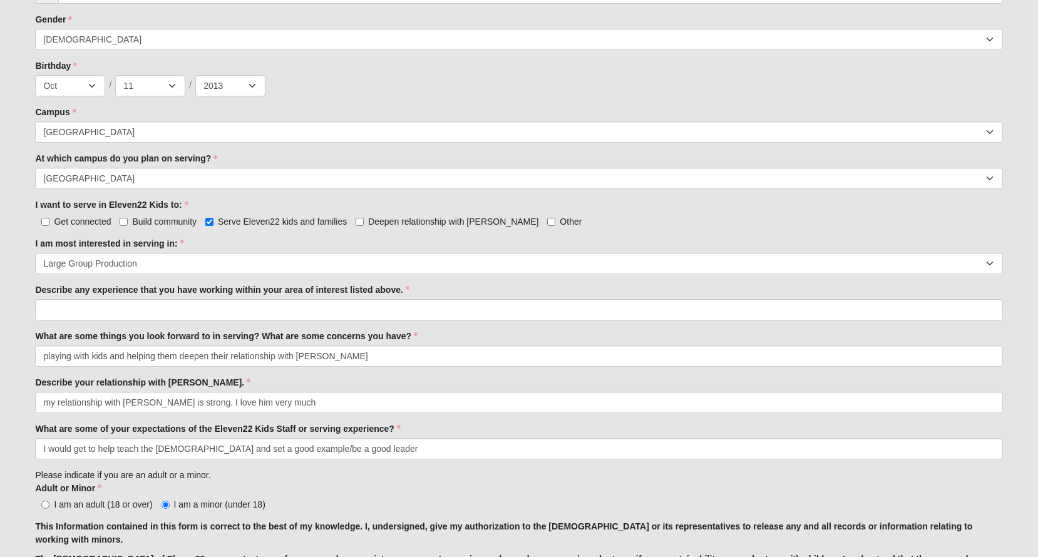
scroll to position [471, 0]
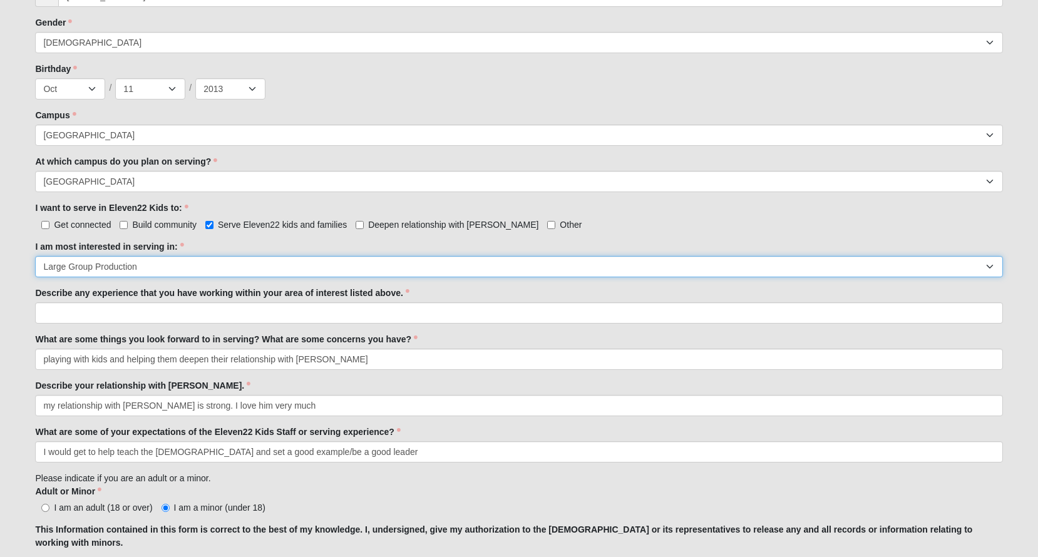
select select "Undecided"
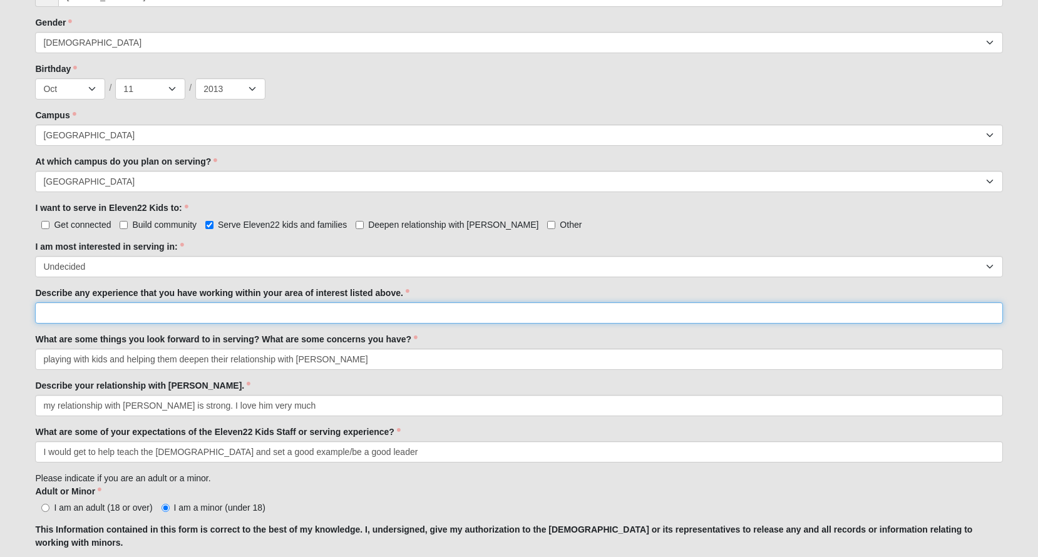
click at [126, 320] on input "Describe any experience that you have working within your area of interest list…" at bounding box center [518, 312] width 967 height 21
type input "what I would like to do is help"
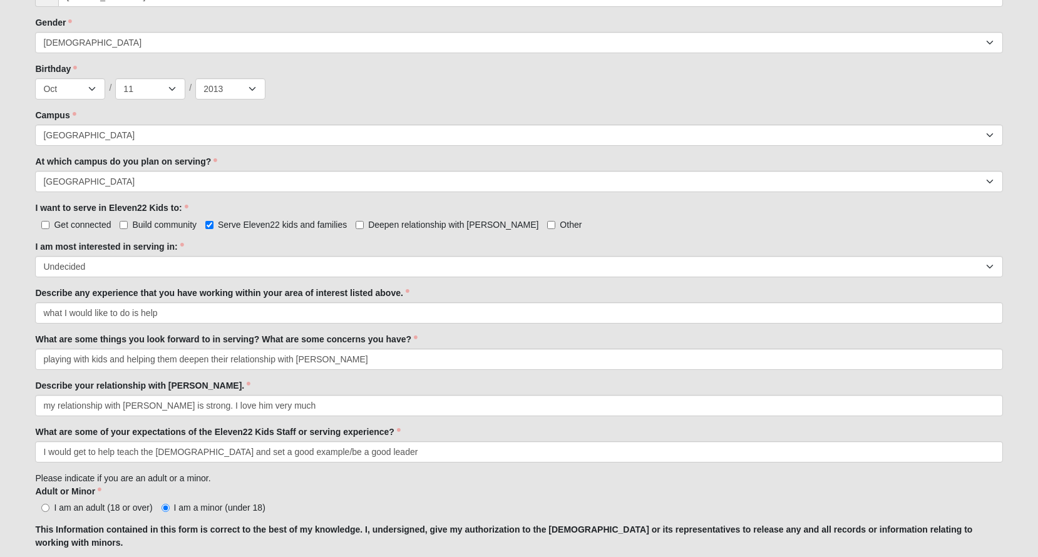
click at [206, 240] on div "I am most interested in serving in: Registration Tour Guide Preschool Disciple …" at bounding box center [518, 258] width 967 height 37
click at [208, 229] on label "Serve Eleven22 kids and families" at bounding box center [275, 224] width 141 height 13
click at [208, 229] on input "Serve Eleven22 kids and families" at bounding box center [209, 225] width 8 height 8
checkbox input "false"
click at [123, 224] on input "Build community" at bounding box center [124, 225] width 8 height 8
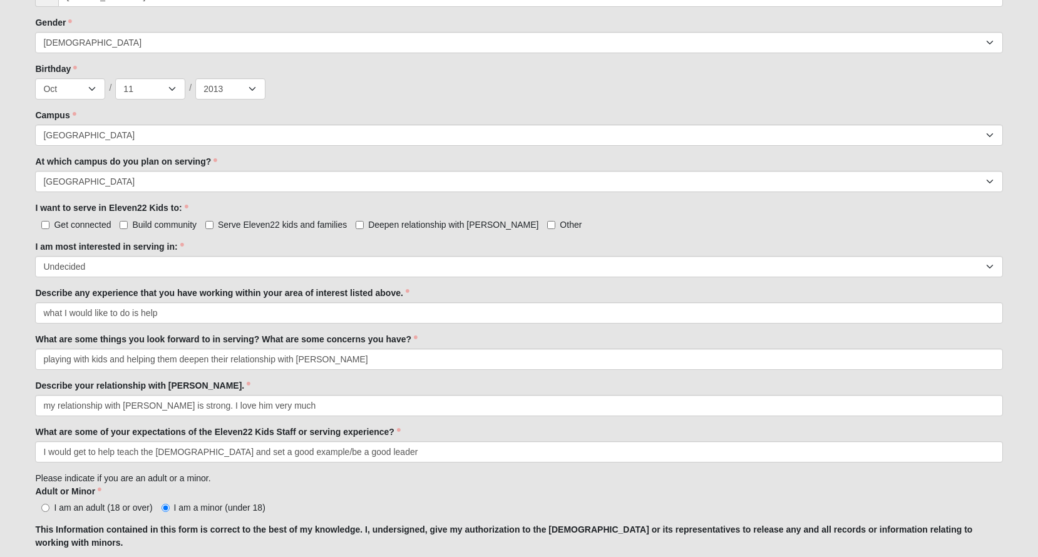
checkbox input "true"
click at [212, 225] on input "Serve Eleven22 kids and families" at bounding box center [209, 225] width 8 height 8
checkbox input "true"
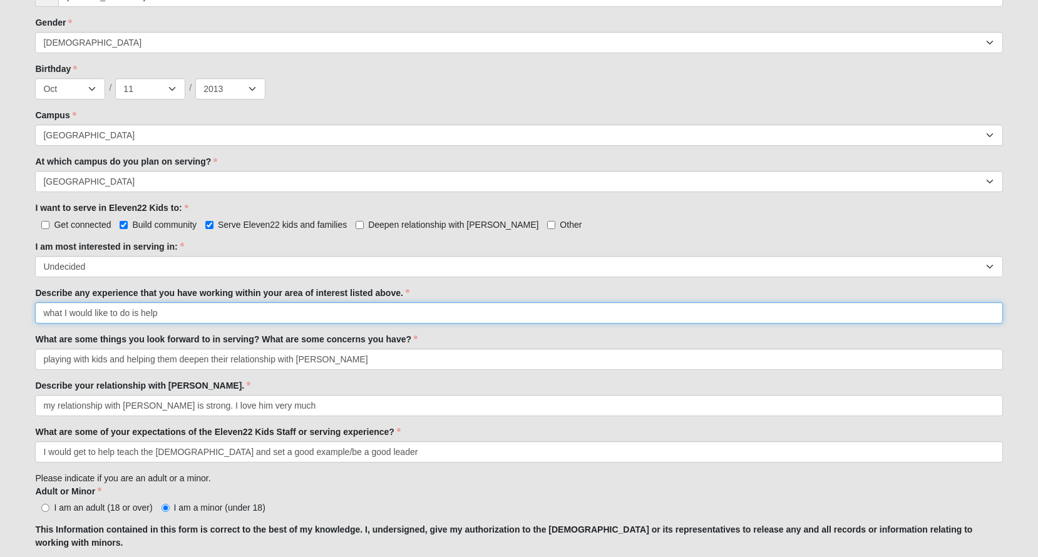
click at [232, 302] on input "what I would like to do is help" at bounding box center [518, 312] width 967 height 21
click at [235, 319] on input "what I would like to do is help" at bounding box center [518, 312] width 967 height 21
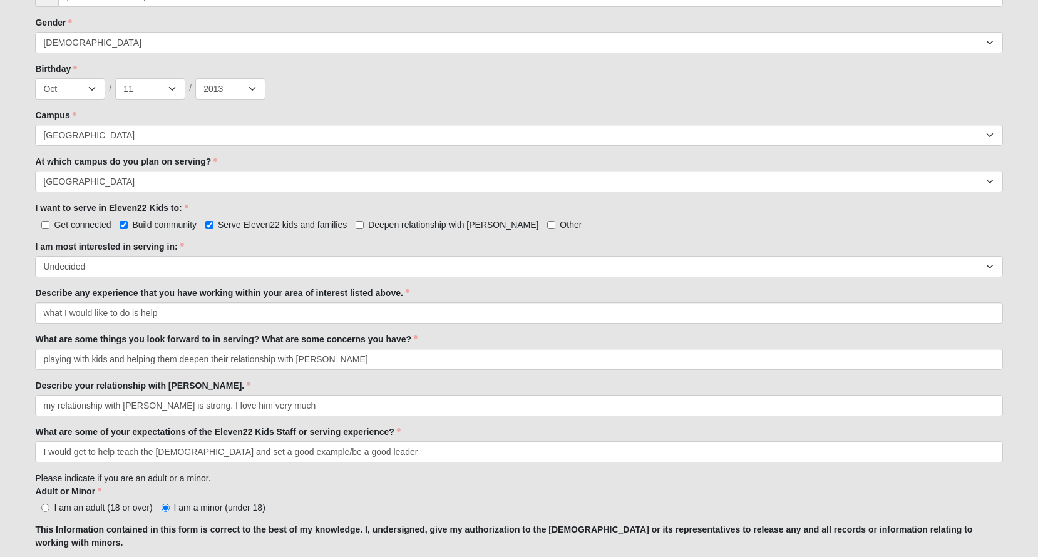
click at [242, 250] on div "I am most interested in serving in: Registration Tour Guide Preschool Disciple …" at bounding box center [518, 258] width 967 height 37
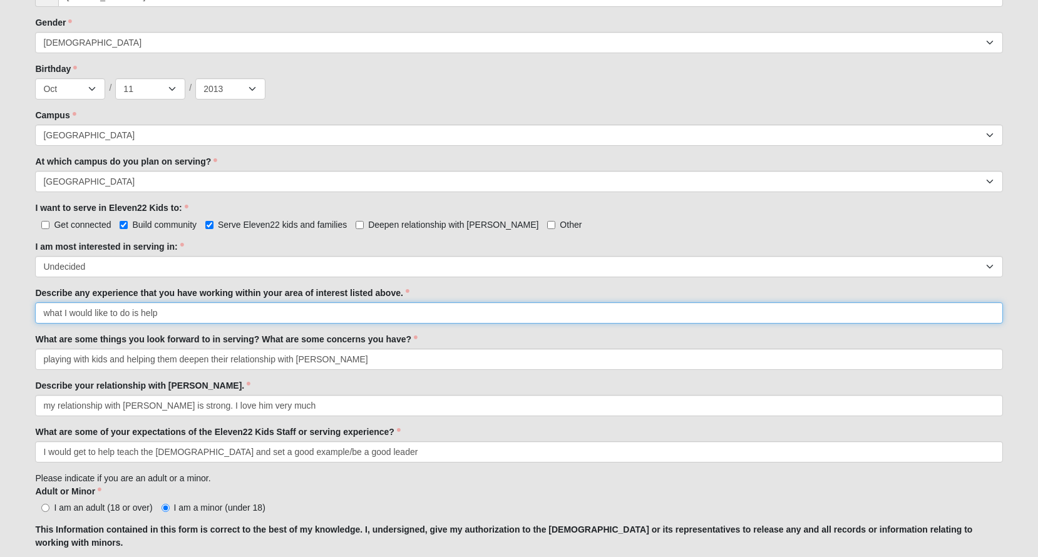
click at [238, 305] on input "what I would like to do is help" at bounding box center [518, 312] width 967 height 21
click at [158, 315] on input "what I would like to do is help" at bounding box center [518, 312] width 967 height 21
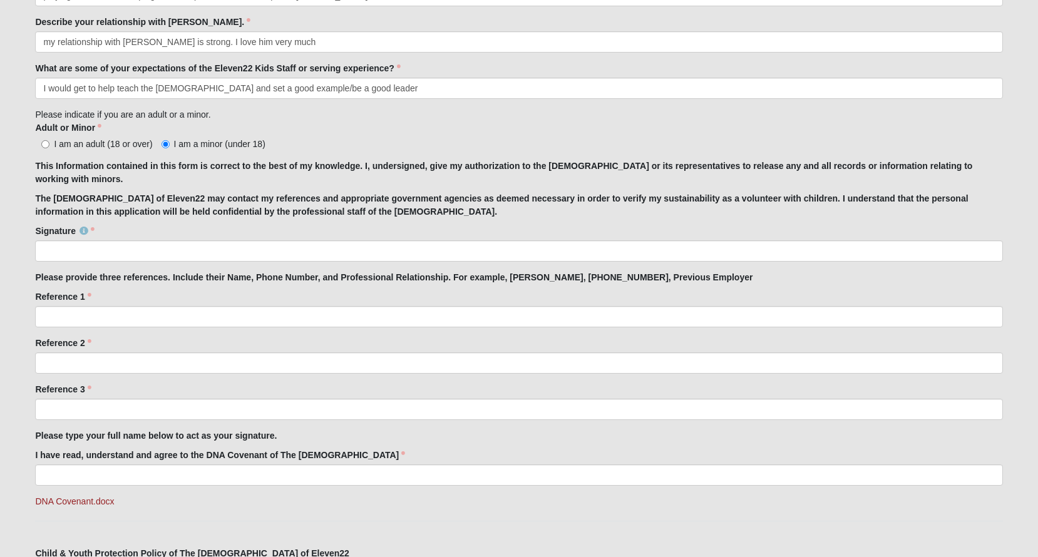
scroll to position [834, 0]
type input "what I would like to do is help children understand the lesson in large group o…"
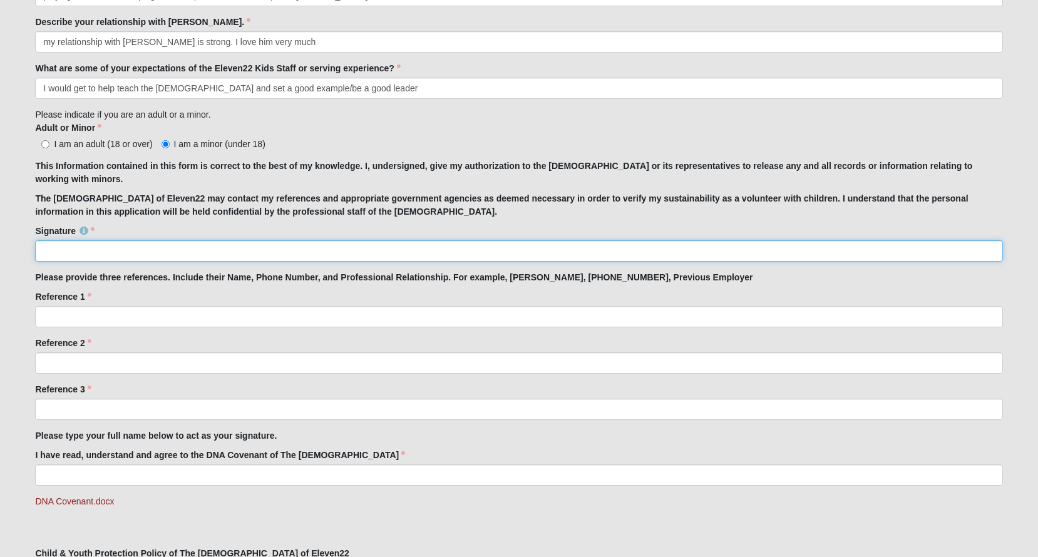
click at [157, 247] on input "Signature" at bounding box center [518, 250] width 967 height 21
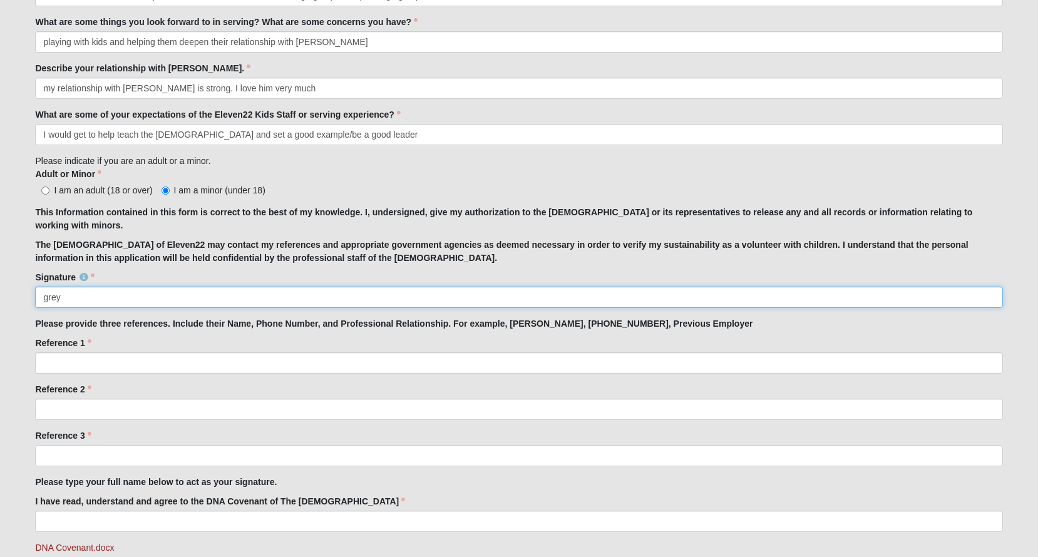
scroll to position [784, 0]
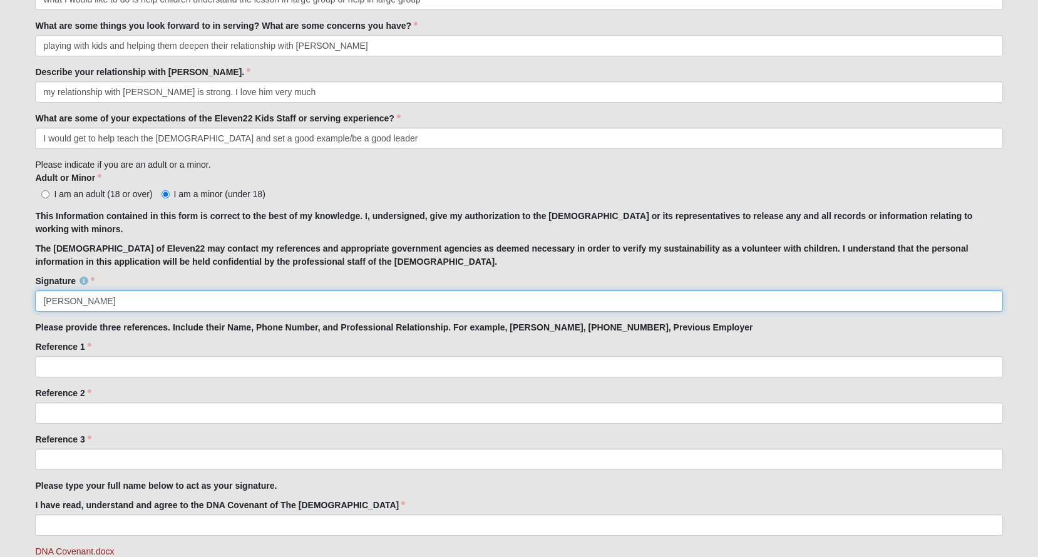
type input "grey rodriguez"
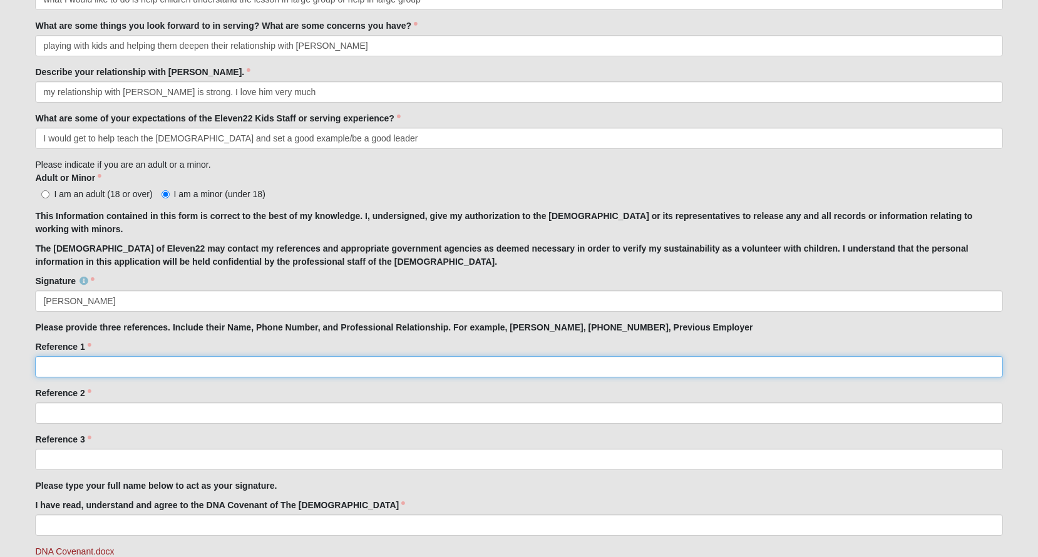
click at [131, 368] on input "Reference 1" at bounding box center [518, 366] width 967 height 21
type input "s"
type input "MaryAnne Rodriguez 9048140022"
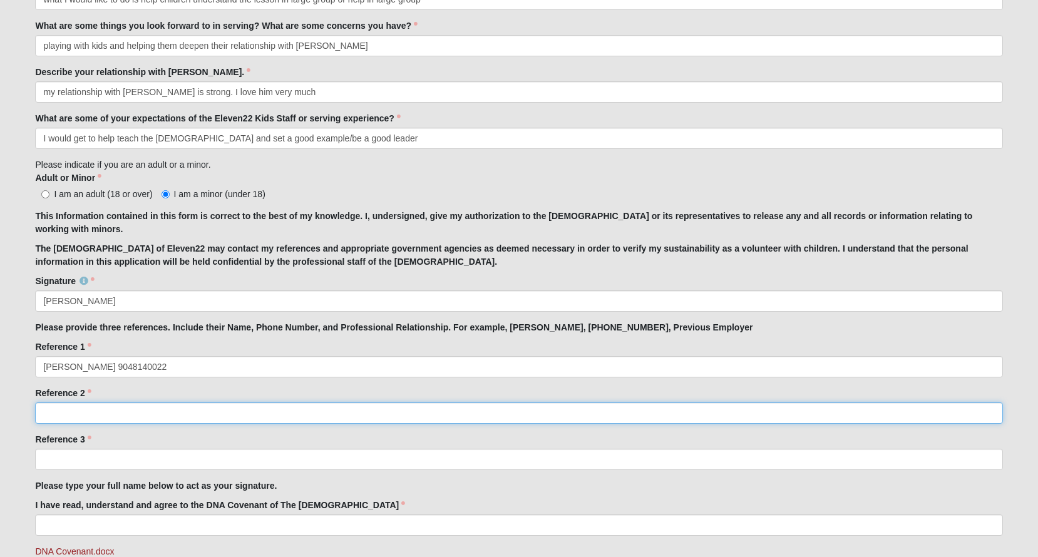
click at [155, 412] on input "Reference 2" at bounding box center [518, 412] width 967 height 21
type input "sue snider 7654806965 grandma"
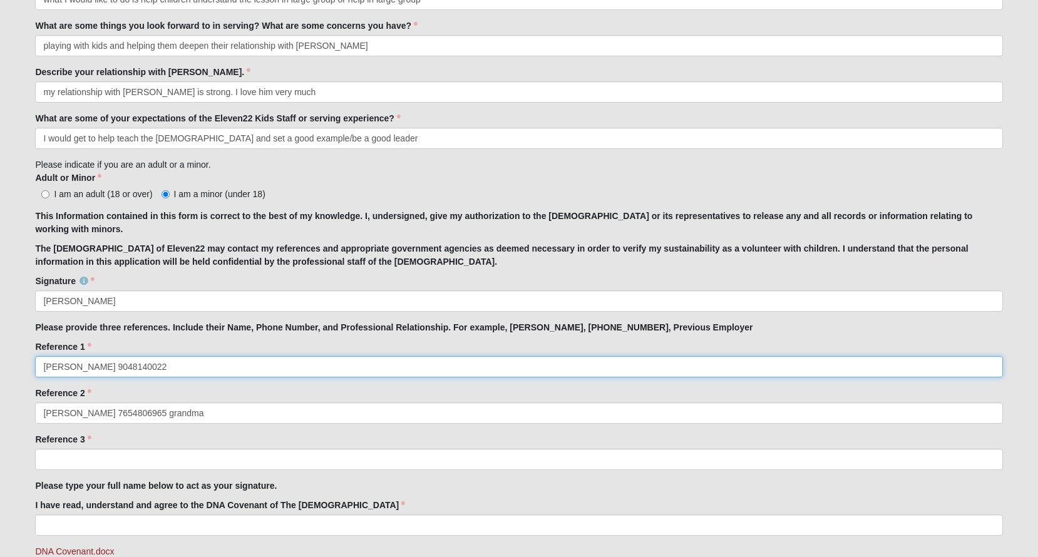
click at [204, 357] on input "MaryAnne Rodriguez 9048140022" at bounding box center [518, 366] width 967 height 21
click at [207, 369] on input "MaryAnne Rodriguez 9048140022" at bounding box center [518, 366] width 967 height 21
type input "MaryAnne Rodriguez 9048140022 mother"
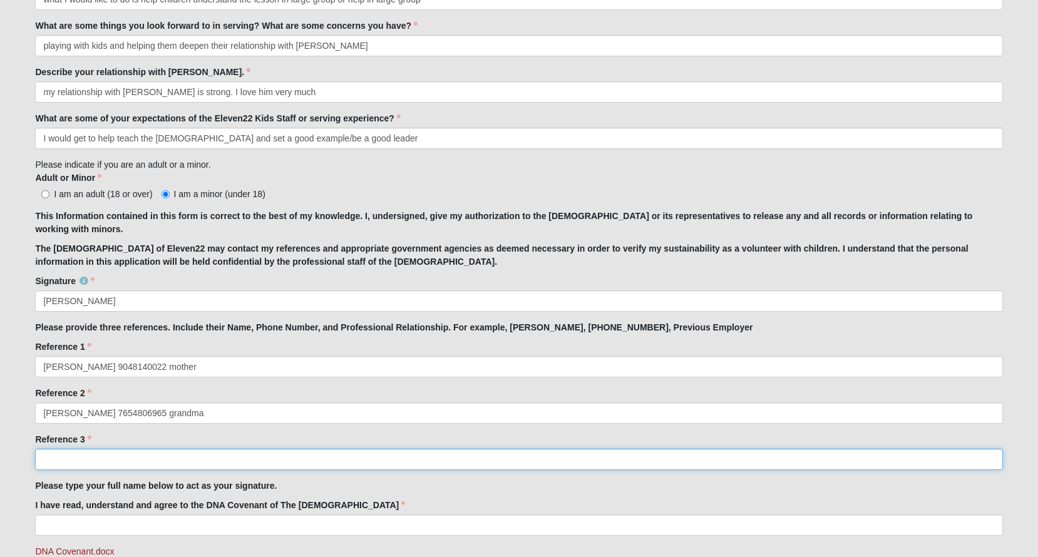
click at [165, 453] on input "Reference 3" at bounding box center [518, 459] width 967 height 21
click at [146, 461] on input "Katie jones" at bounding box center [518, 459] width 967 height 21
type input "Katie jones 4079512888"
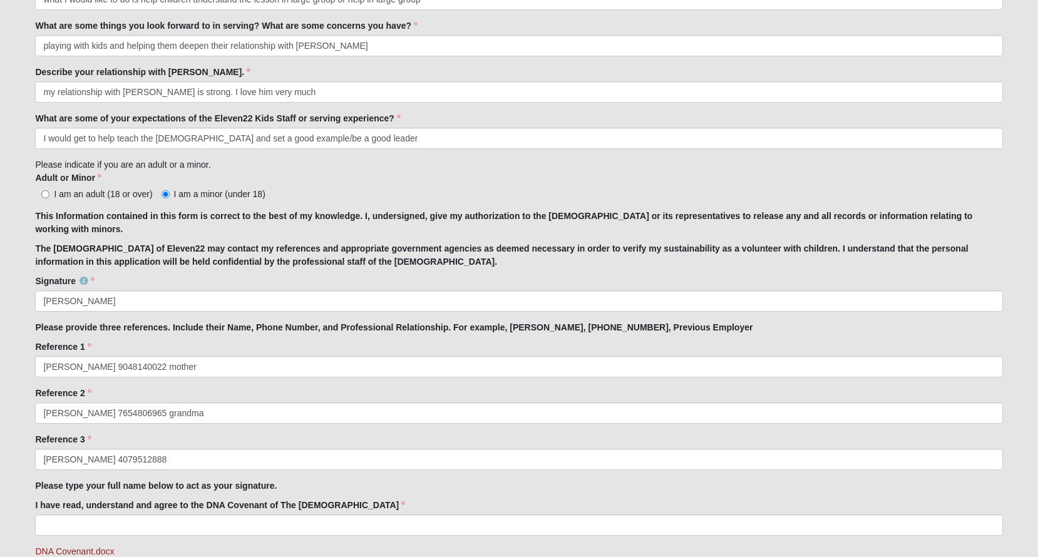
click at [185, 523] on input "I have read, understand and agree to the DNA Covenant of The Church of Eleven22" at bounding box center [518, 525] width 967 height 21
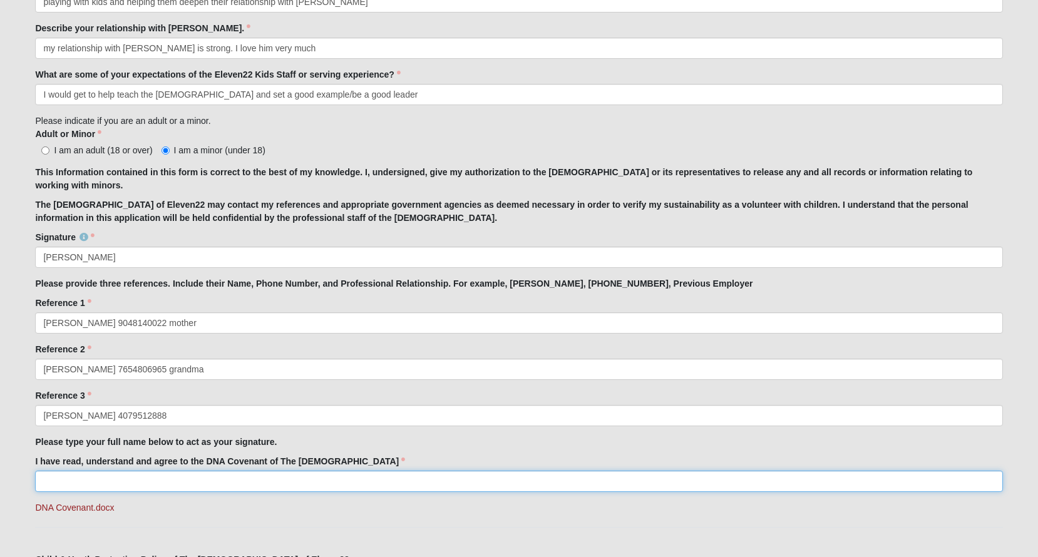
scroll to position [827, 0]
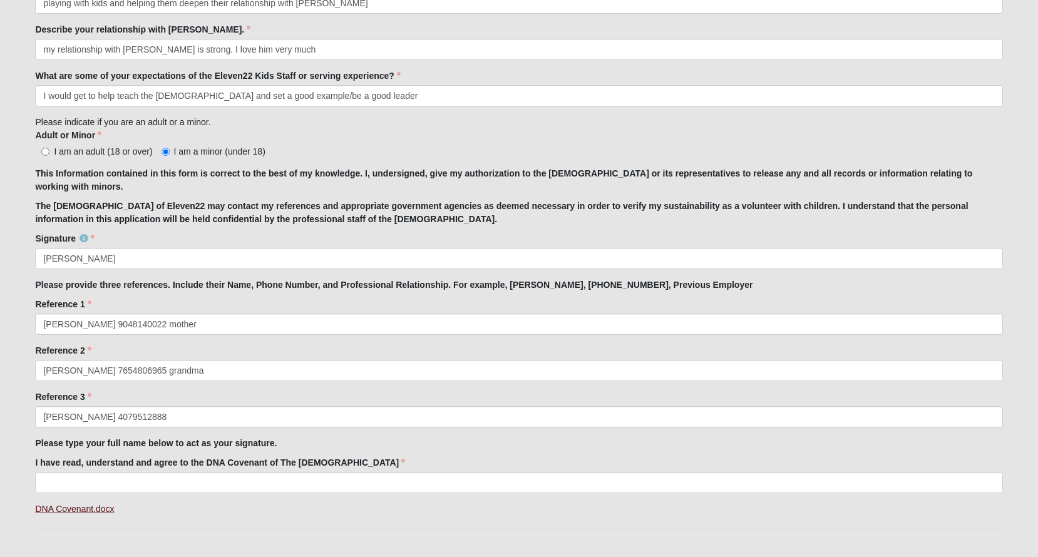
click at [87, 511] on link "DNA Covenant.docx" at bounding box center [74, 509] width 79 height 10
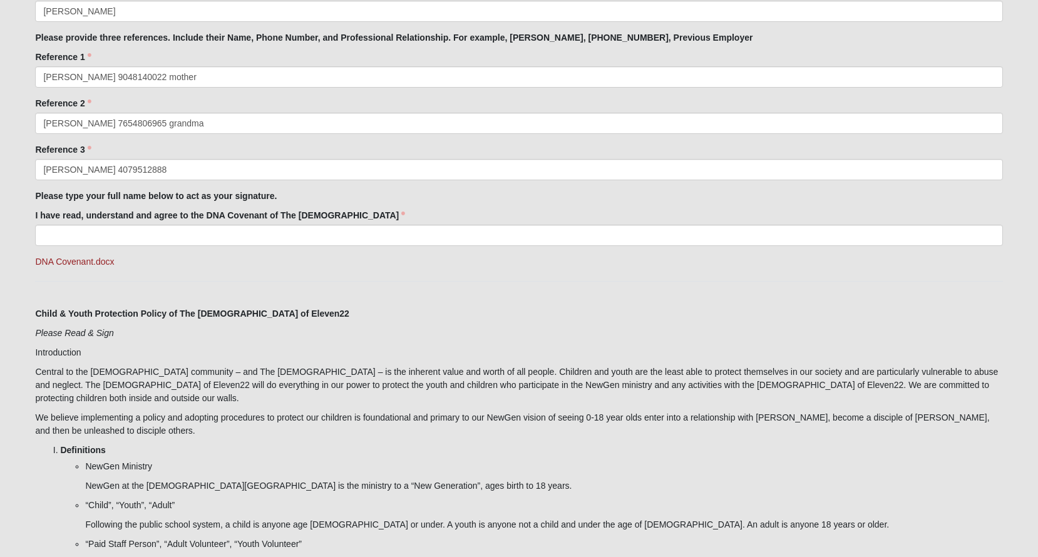
scroll to position [1070, 0]
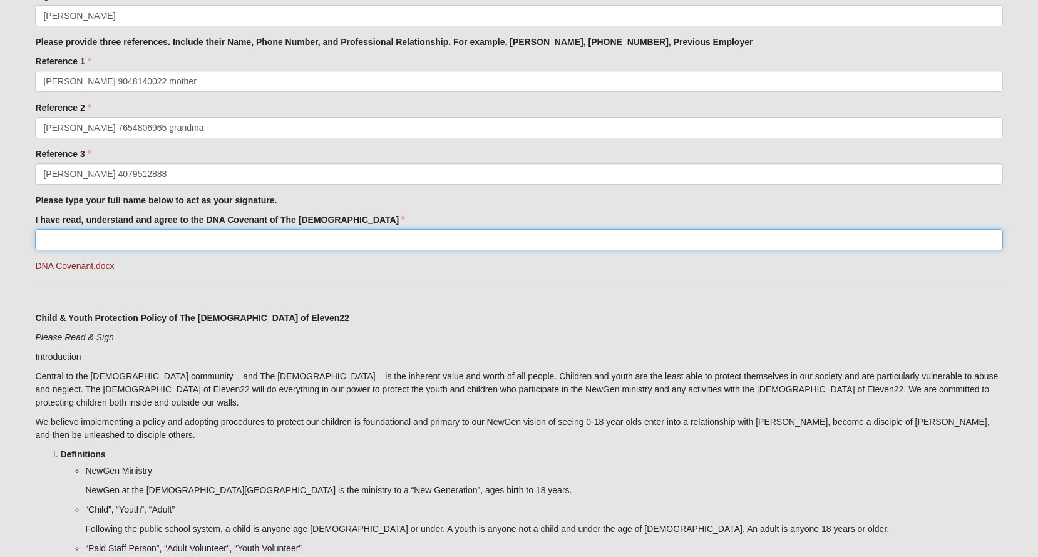
click at [158, 234] on input "I have read, understand and agree to the DNA Covenant of The Church of Eleven22" at bounding box center [518, 239] width 967 height 21
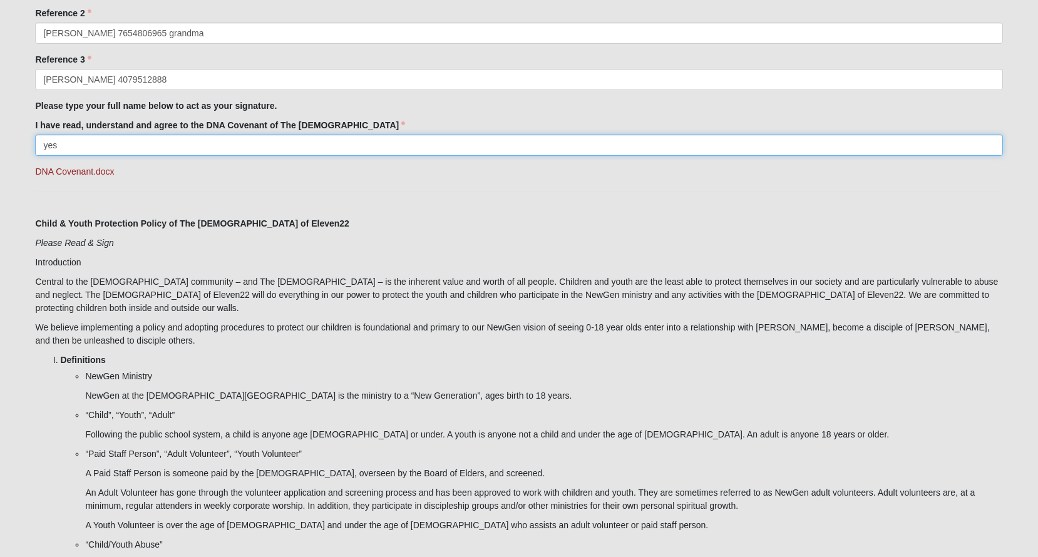
scroll to position [1166, 0]
type input "yes"
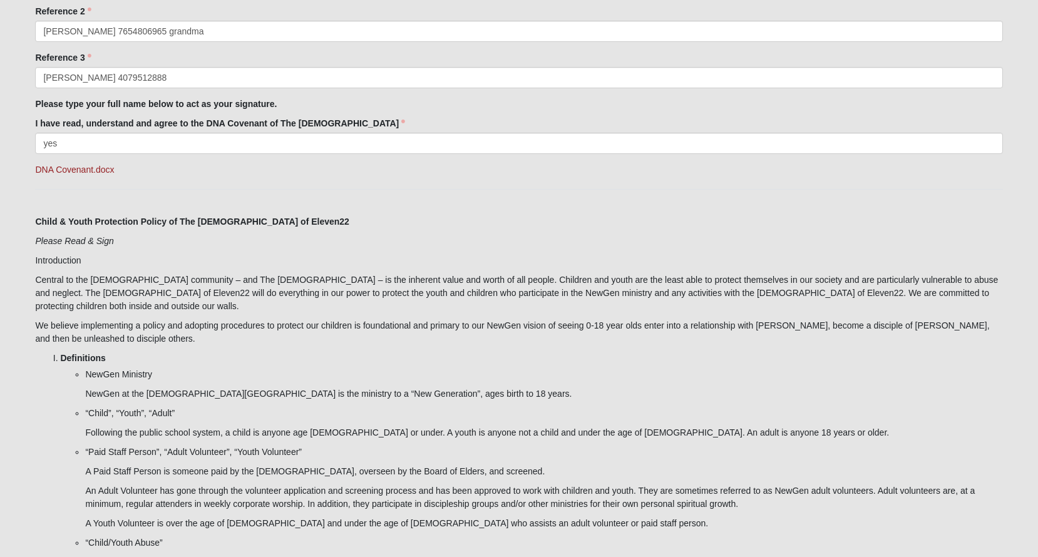
drag, startPoint x: 87, startPoint y: 362, endPoint x: 294, endPoint y: 343, distance: 207.4
click at [294, 352] on li "Definitions NewGen Ministry NewGen at the Church of Eleven22 is the ministry to…" at bounding box center [531, 490] width 942 height 276
click at [294, 353] on h5 "Definitions" at bounding box center [531, 358] width 942 height 11
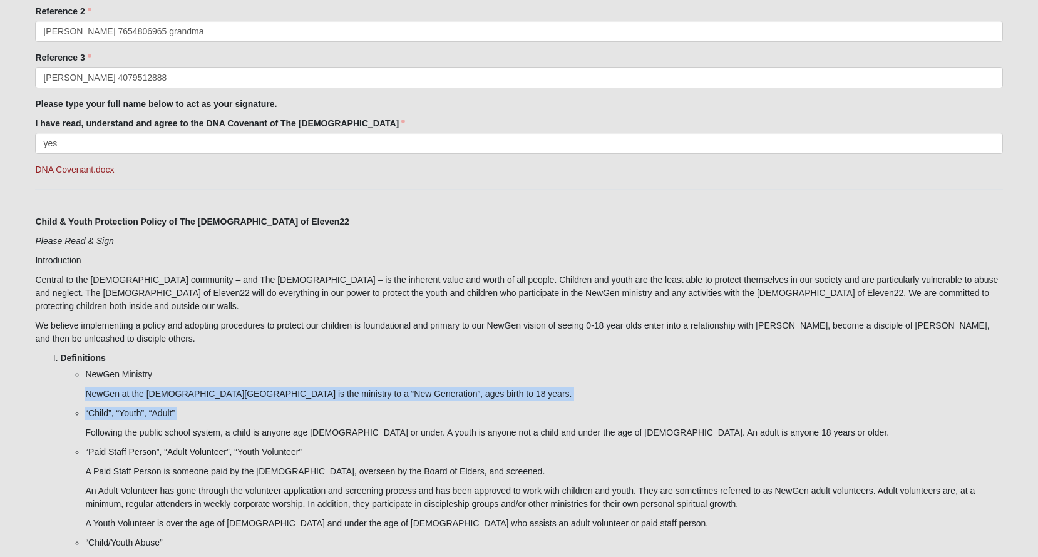
drag, startPoint x: 86, startPoint y: 382, endPoint x: 367, endPoint y: 408, distance: 282.2
click at [368, 409] on ul "NewGen Ministry NewGen at the Church of Eleven22 is the ministry to a “New Gene…" at bounding box center [531, 498] width 942 height 260
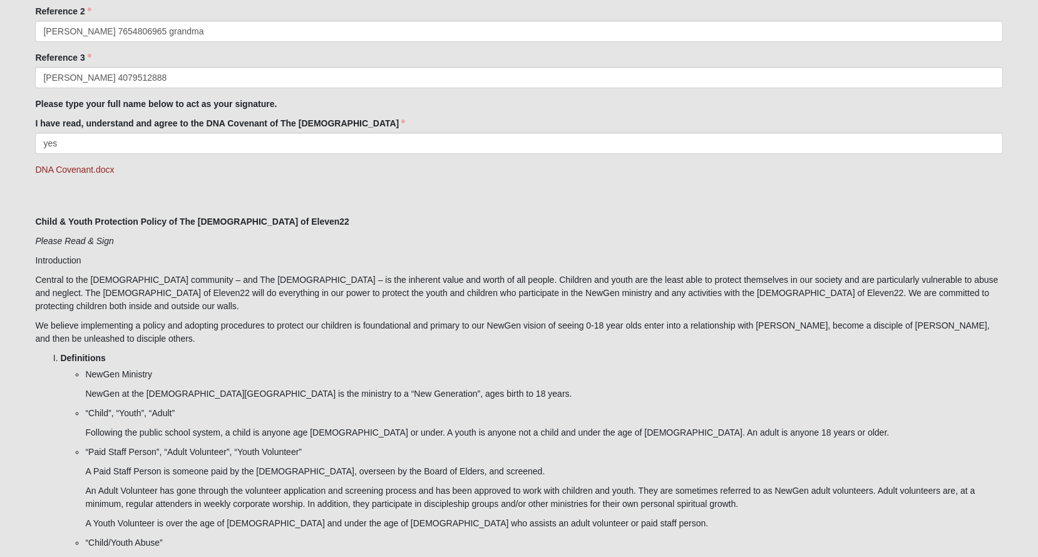
click at [367, 408] on li "“Child”, “Youth”, “Adult” Following the public school system, a child is anyone…" at bounding box center [543, 423] width 917 height 33
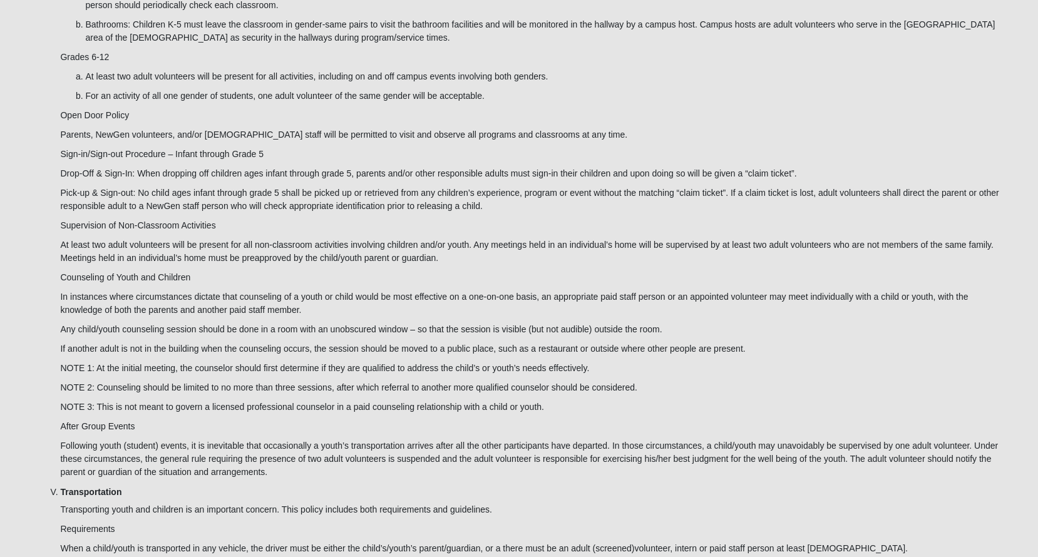
scroll to position [2417, 0]
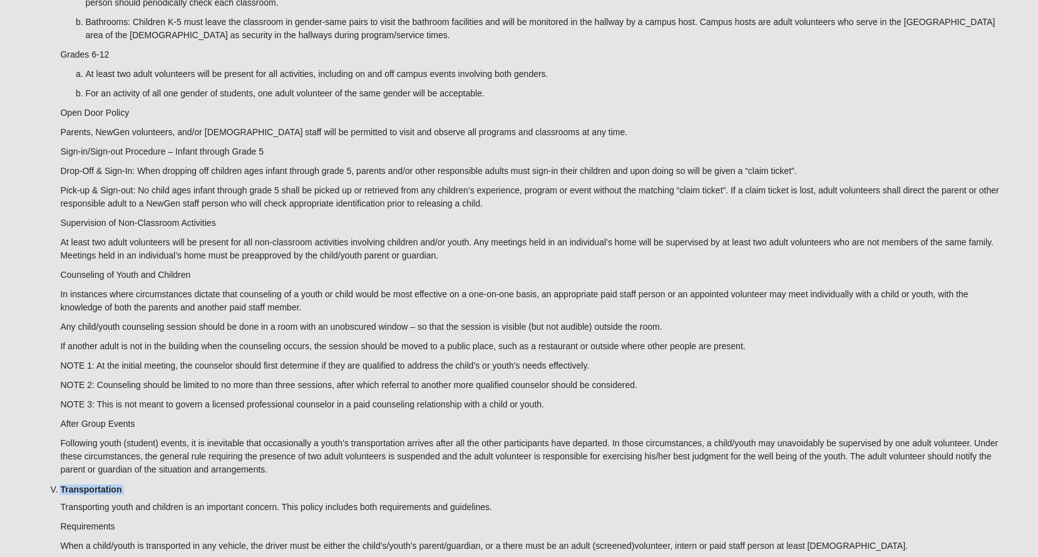
drag, startPoint x: 50, startPoint y: 465, endPoint x: 108, endPoint y: 478, distance: 59.7
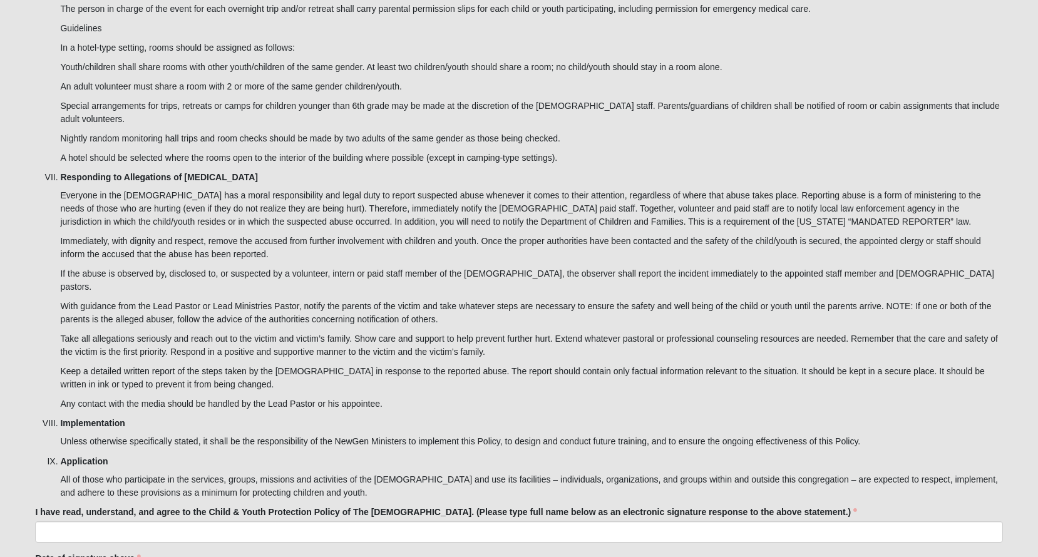
scroll to position [3281, 0]
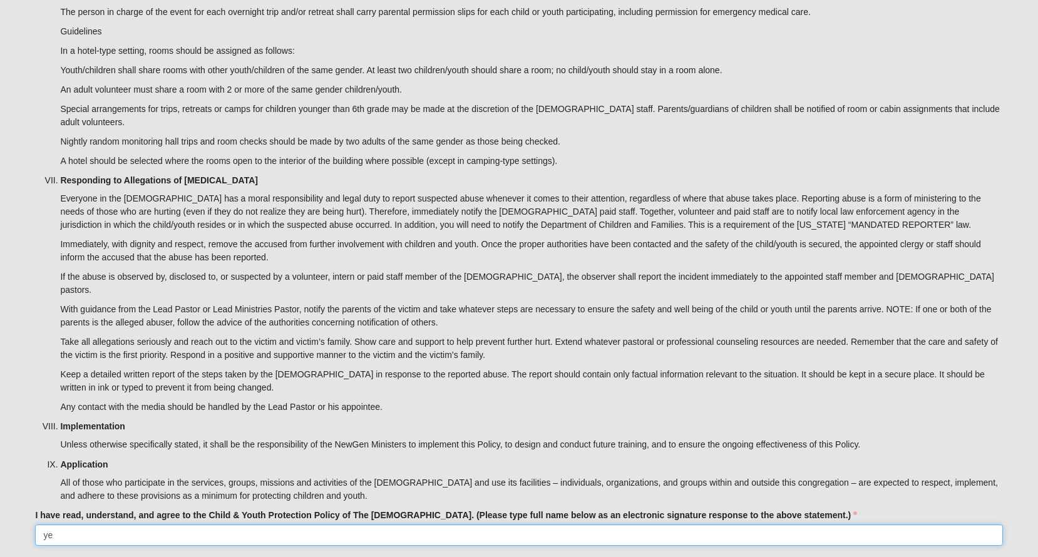
type input "y"
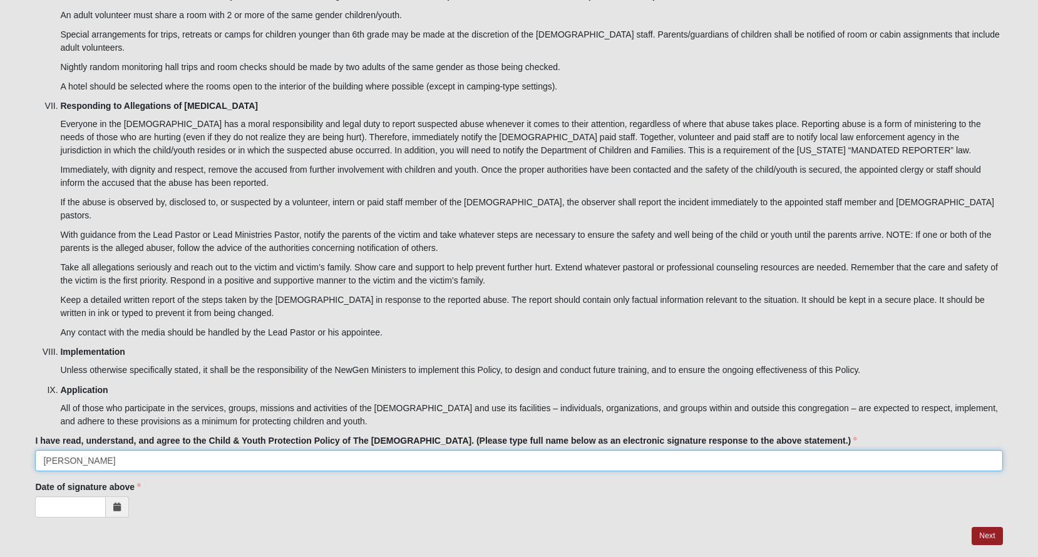
scroll to position [3354, 0]
type input "grey rodriguez"
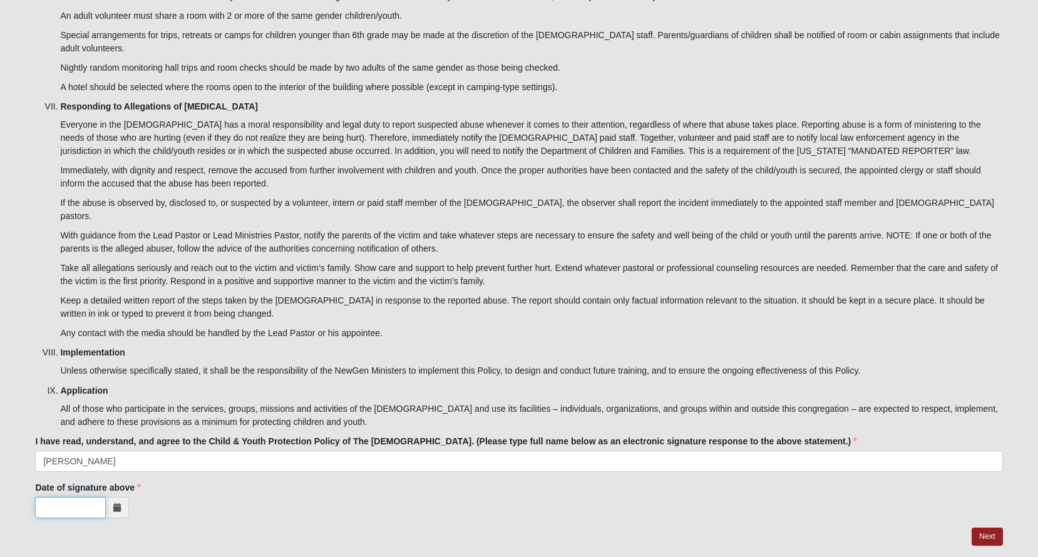
click at [91, 497] on input "Date of signature above" at bounding box center [70, 507] width 71 height 21
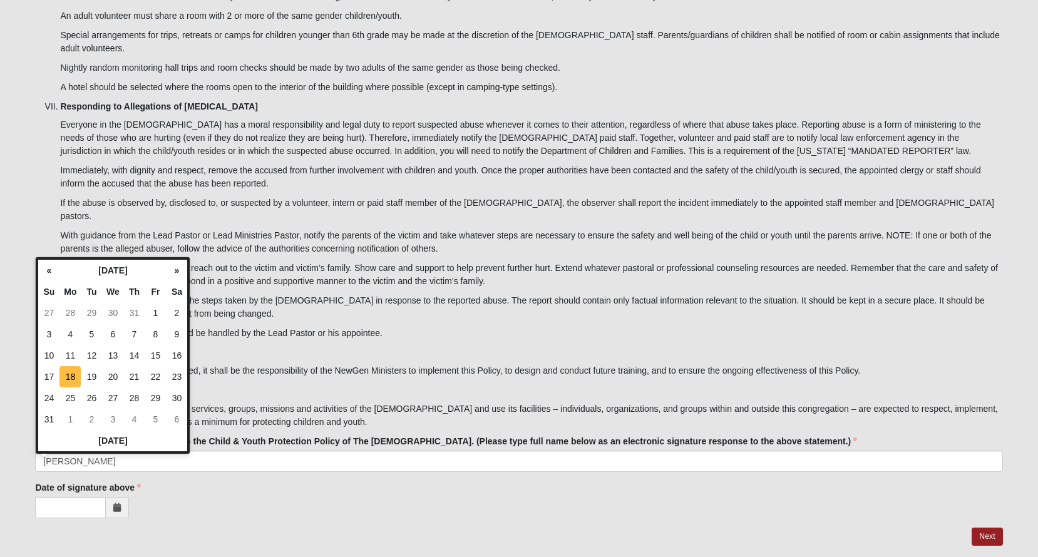
click at [73, 376] on td "18" at bounding box center [69, 376] width 21 height 21
type input "08/18/2025"
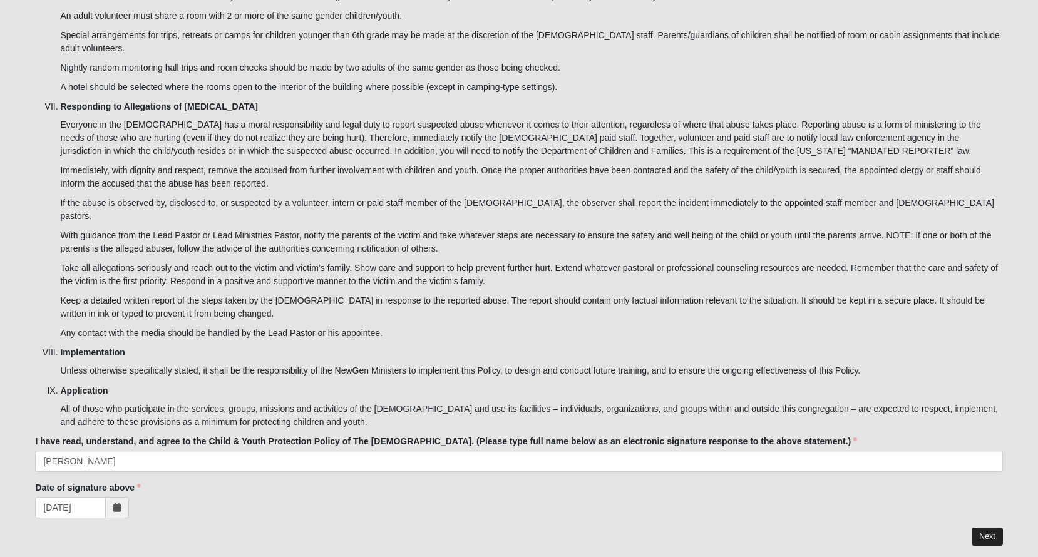
click at [987, 528] on link "Next" at bounding box center [986, 537] width 31 height 18
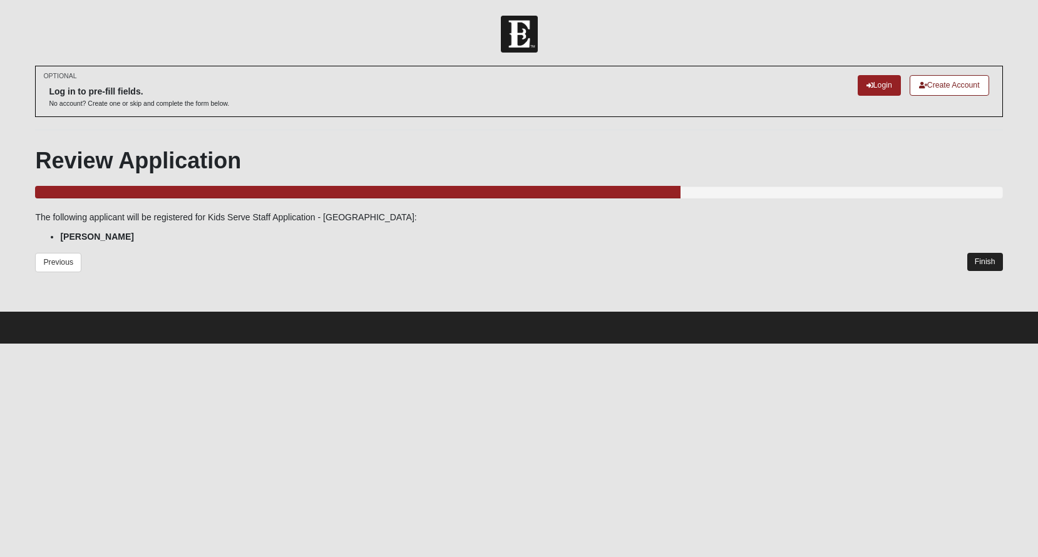
click at [981, 267] on link "Finish" at bounding box center [985, 262] width 36 height 18
